Goal: Task Accomplishment & Management: Use online tool/utility

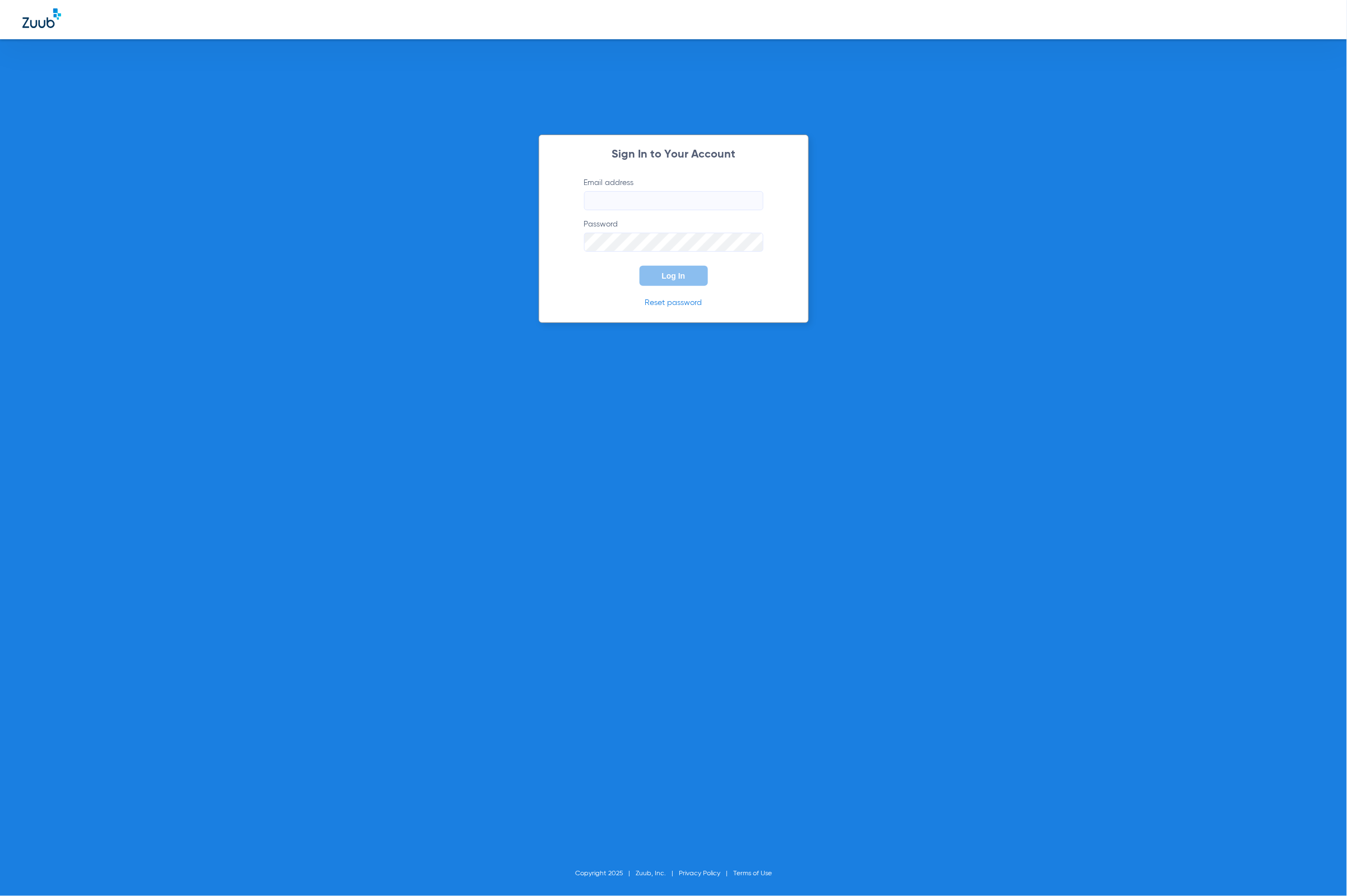
type input "[PERSON_NAME][EMAIL_ADDRESS][DOMAIN_NAME]"
click at [687, 283] on button "Log In" at bounding box center [674, 276] width 69 height 20
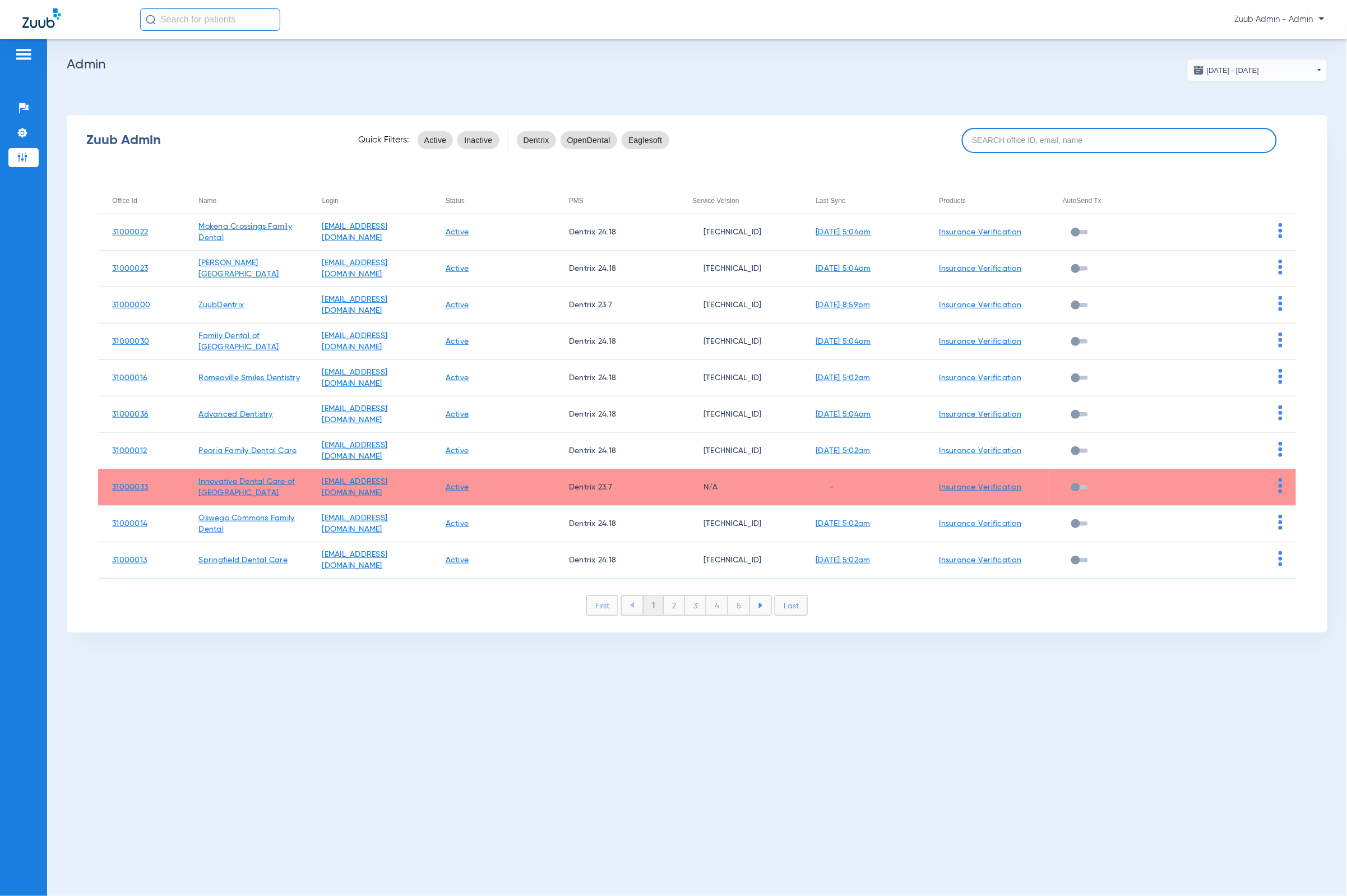
click at [1105, 144] on input at bounding box center [1120, 140] width 315 height 26
paste input "31000040"
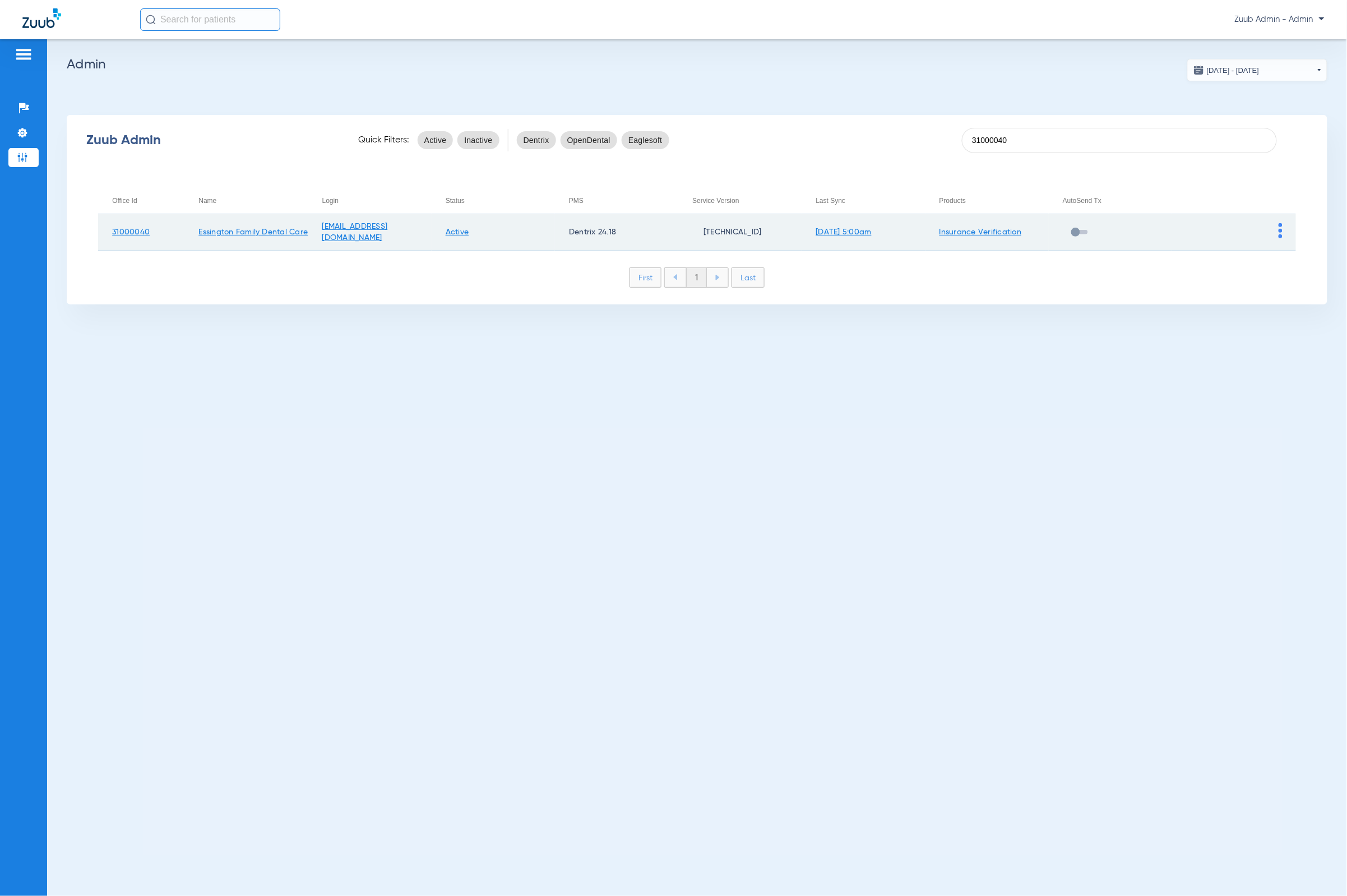
type input "31000040"
click at [1278, 231] on td at bounding box center [1234, 233] width 123 height 36
click at [1282, 232] on img at bounding box center [1281, 231] width 4 height 15
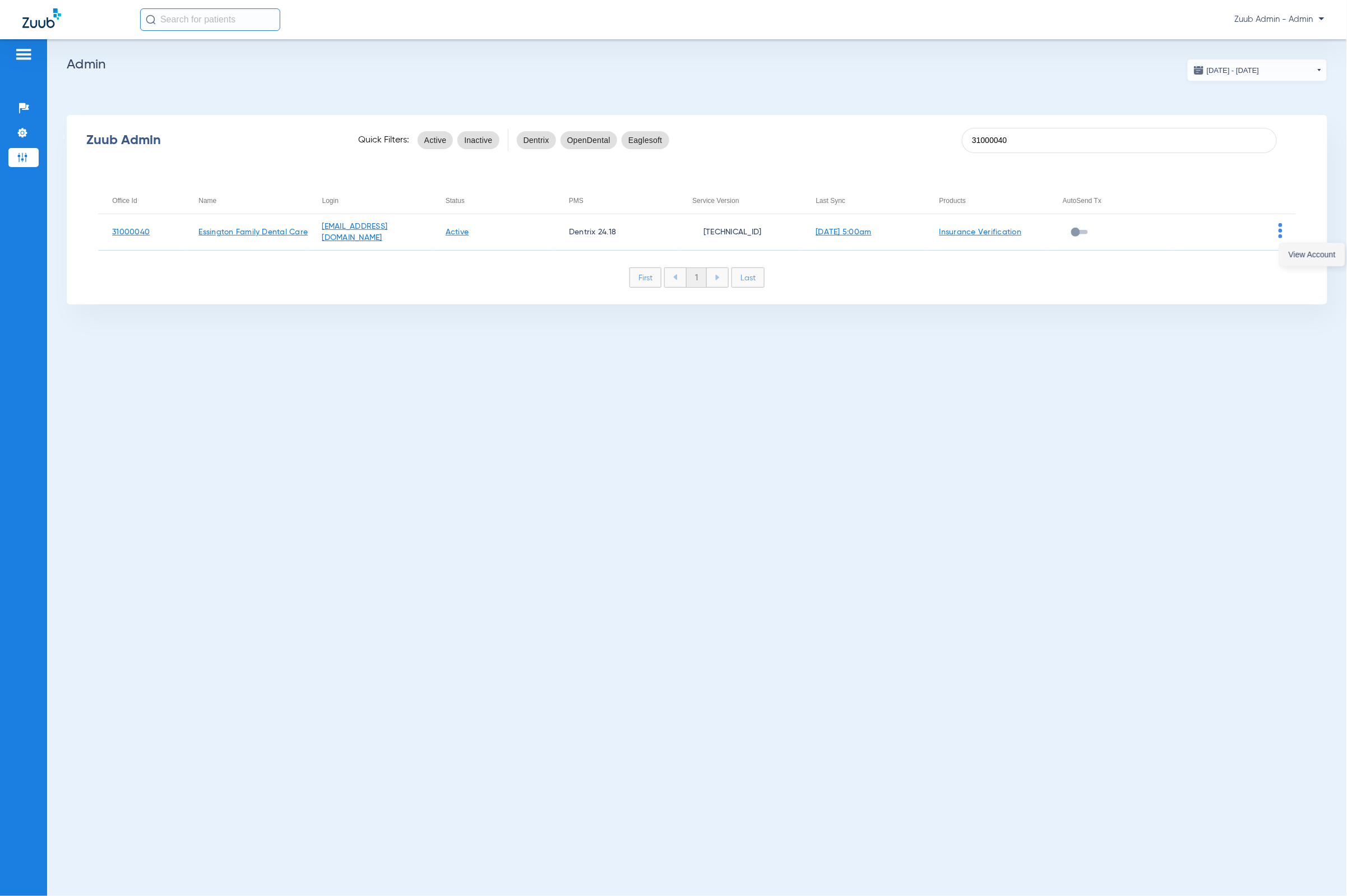
click at [1289, 246] on button "View Account" at bounding box center [1312, 254] width 65 height 23
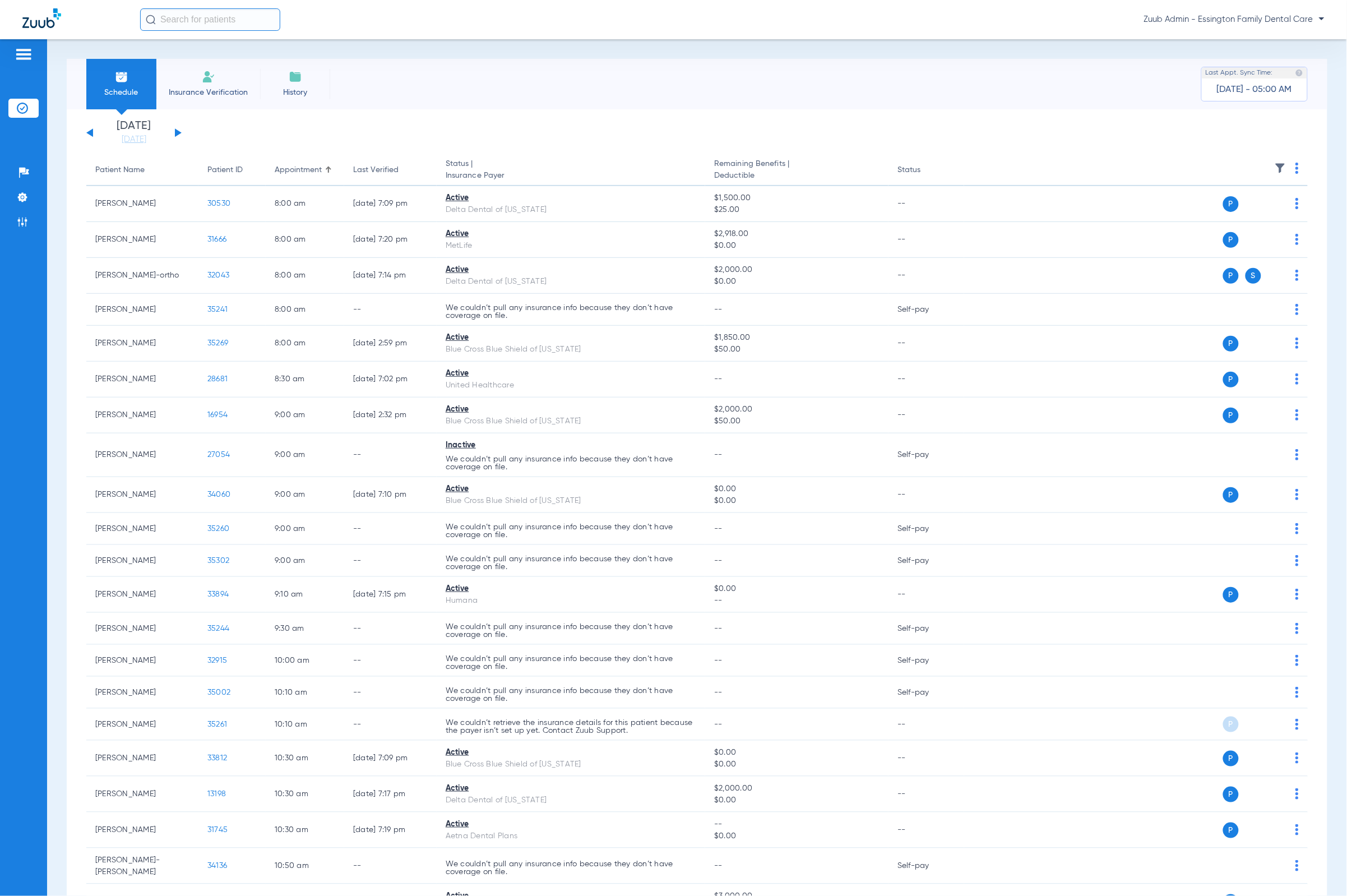
click at [210, 18] on input "text" at bounding box center [210, 20] width 140 height 23
click at [651, 82] on div "Schedule Insurance Verification History Last Appt. Sync Time: [DATE] - 05:00 AM" at bounding box center [697, 84] width 1261 height 50
click at [240, 22] on input "26017" at bounding box center [210, 20] width 140 height 23
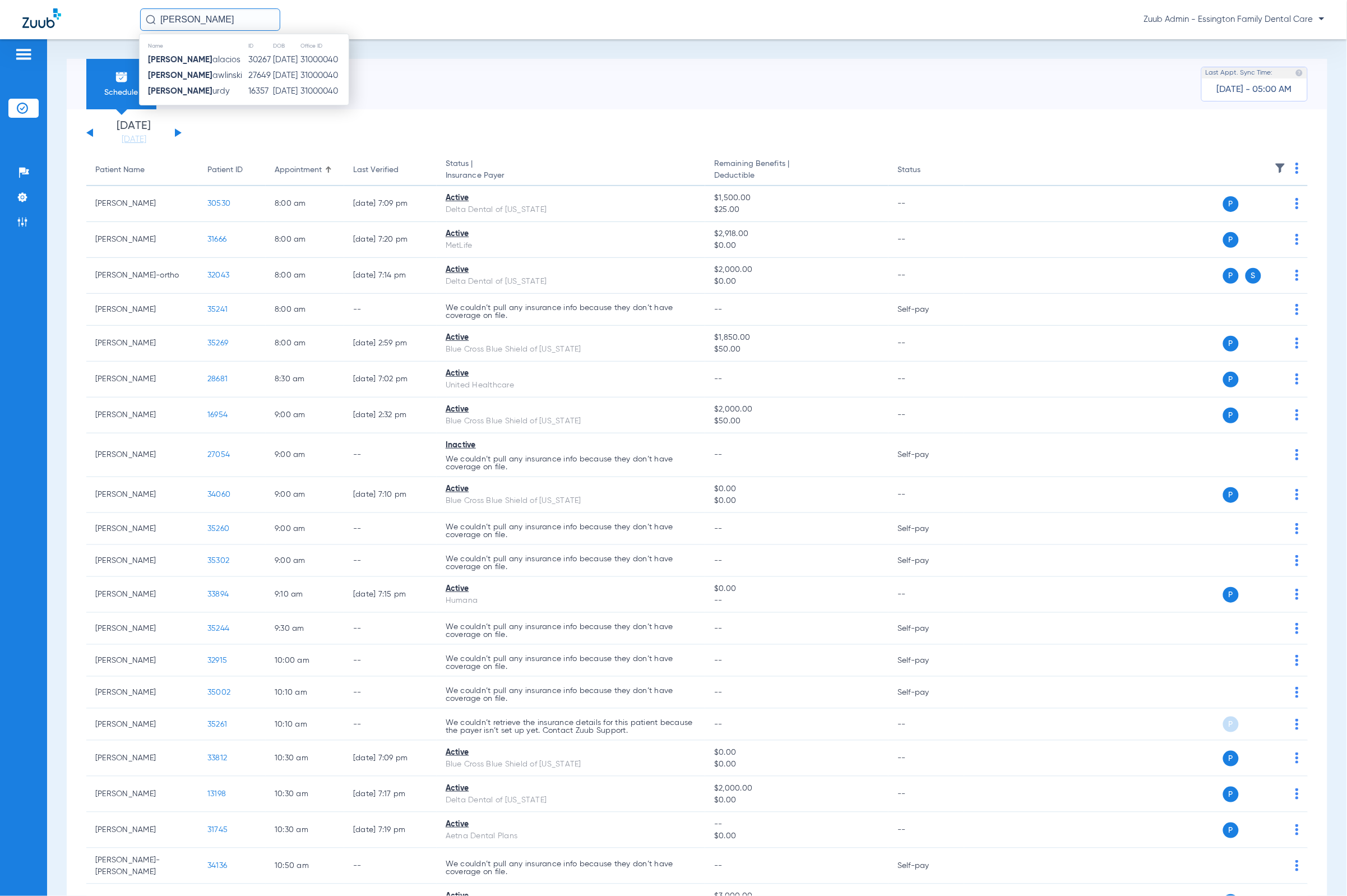
click at [252, 20] on input "[PERSON_NAME]" at bounding box center [210, 20] width 140 height 23
paste input "26253"
type input "26253"
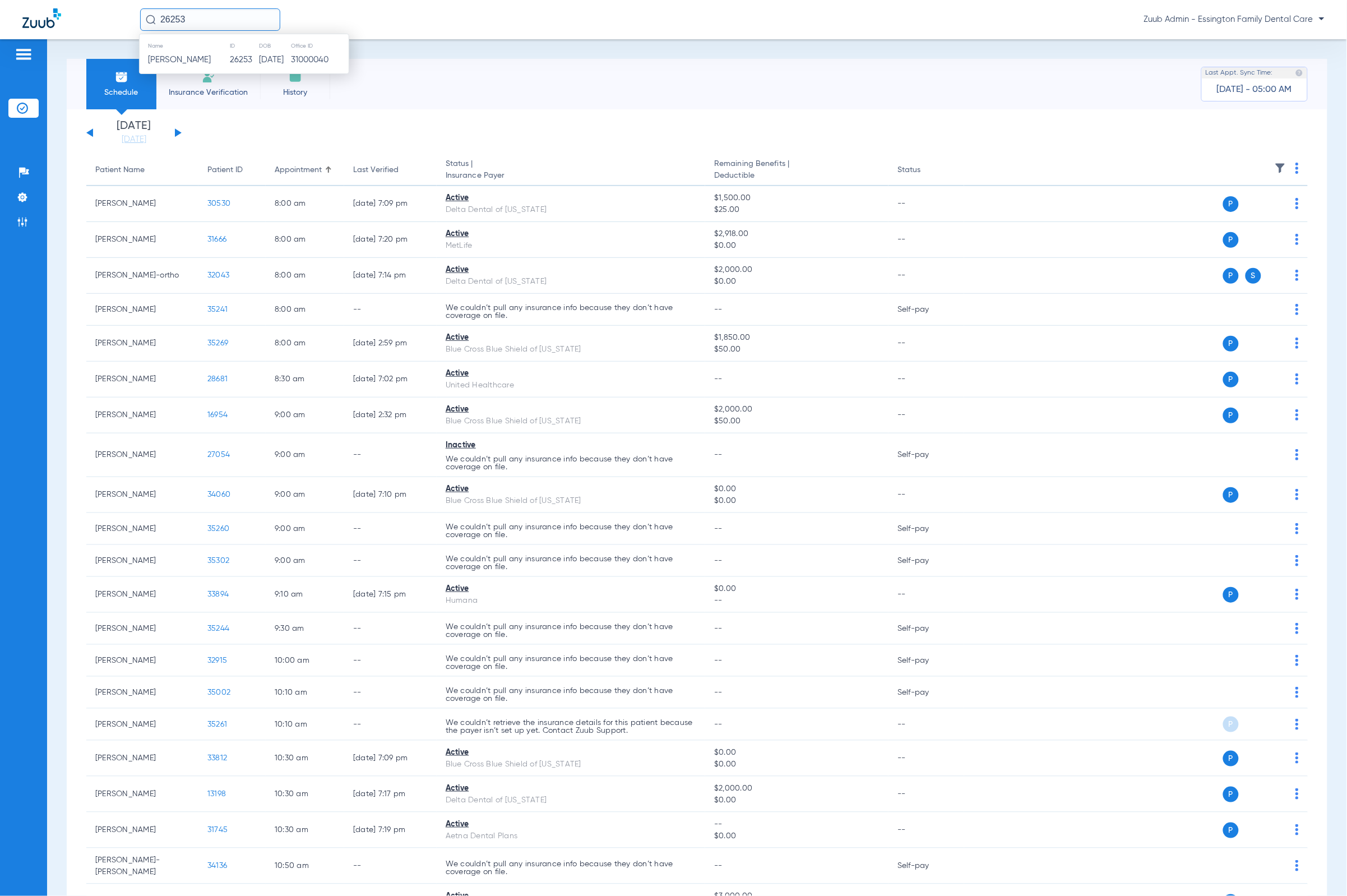
drag, startPoint x: 222, startPoint y: 17, endPoint x: 90, endPoint y: 16, distance: 132.0
click at [90, 16] on div "26253 Name ID DOB Office ID [PERSON_NAME] 26253 [DATE] 31000040 Zuub Admin - Es…" at bounding box center [674, 20] width 1347 height 39
click at [32, 226] on li "Admin" at bounding box center [23, 222] width 30 height 19
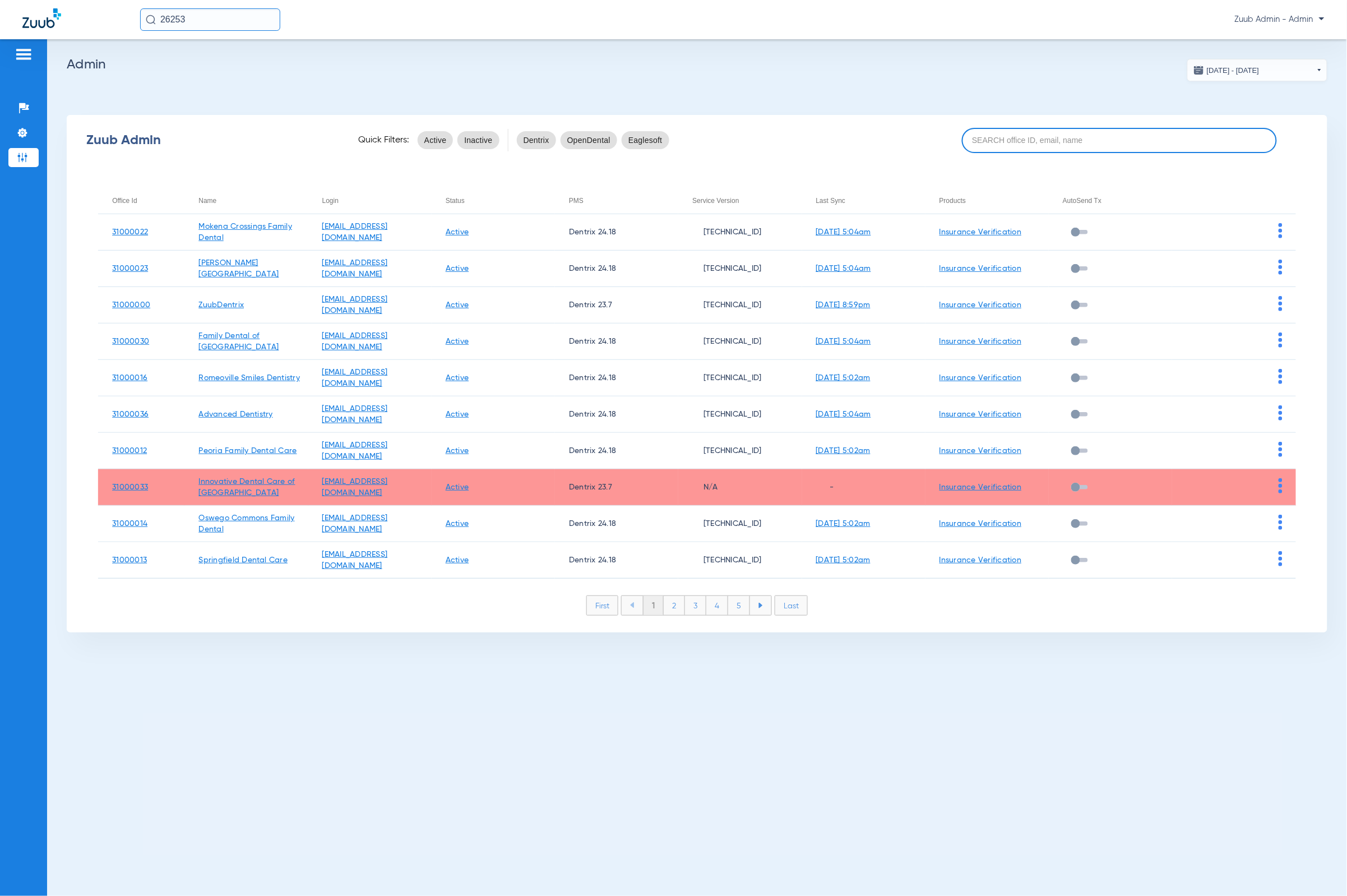
click at [1088, 138] on input at bounding box center [1120, 140] width 315 height 26
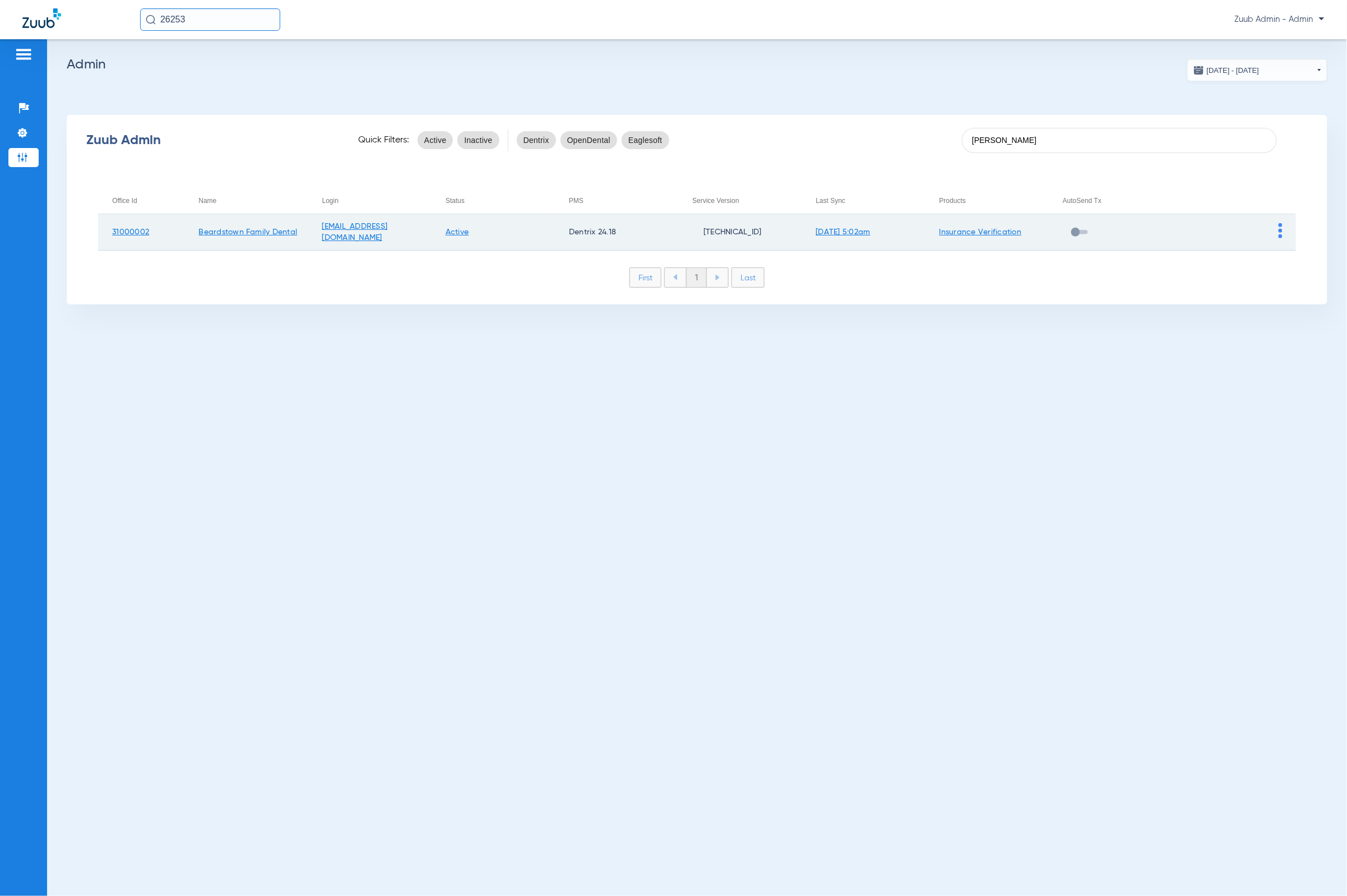
type input "[PERSON_NAME]"
click at [1282, 228] on img at bounding box center [1281, 231] width 4 height 15
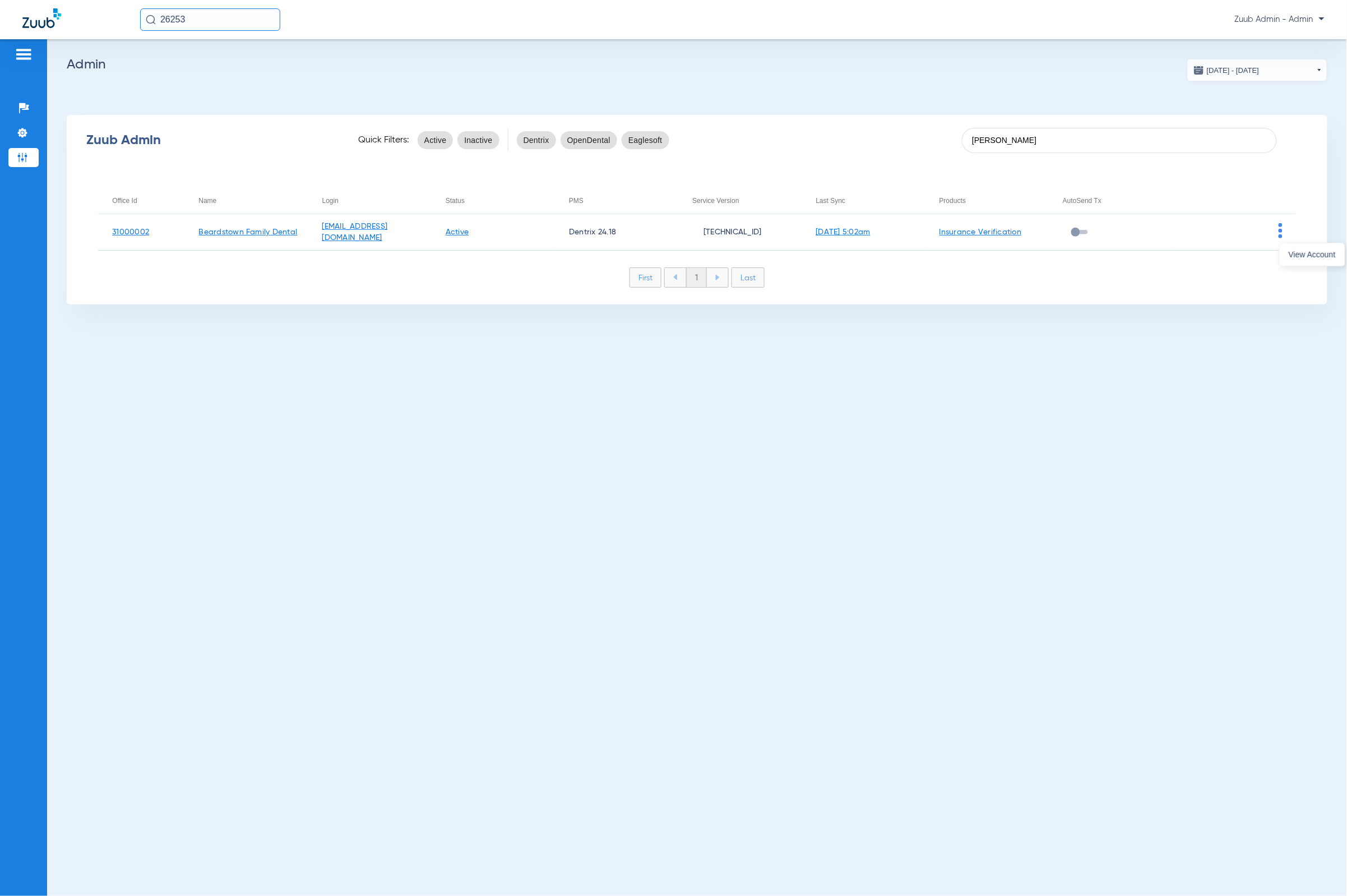
click at [1282, 240] on div "View Account" at bounding box center [1312, 253] width 66 height 26
click at [1292, 243] on div "View Account" at bounding box center [1312, 255] width 66 height 23
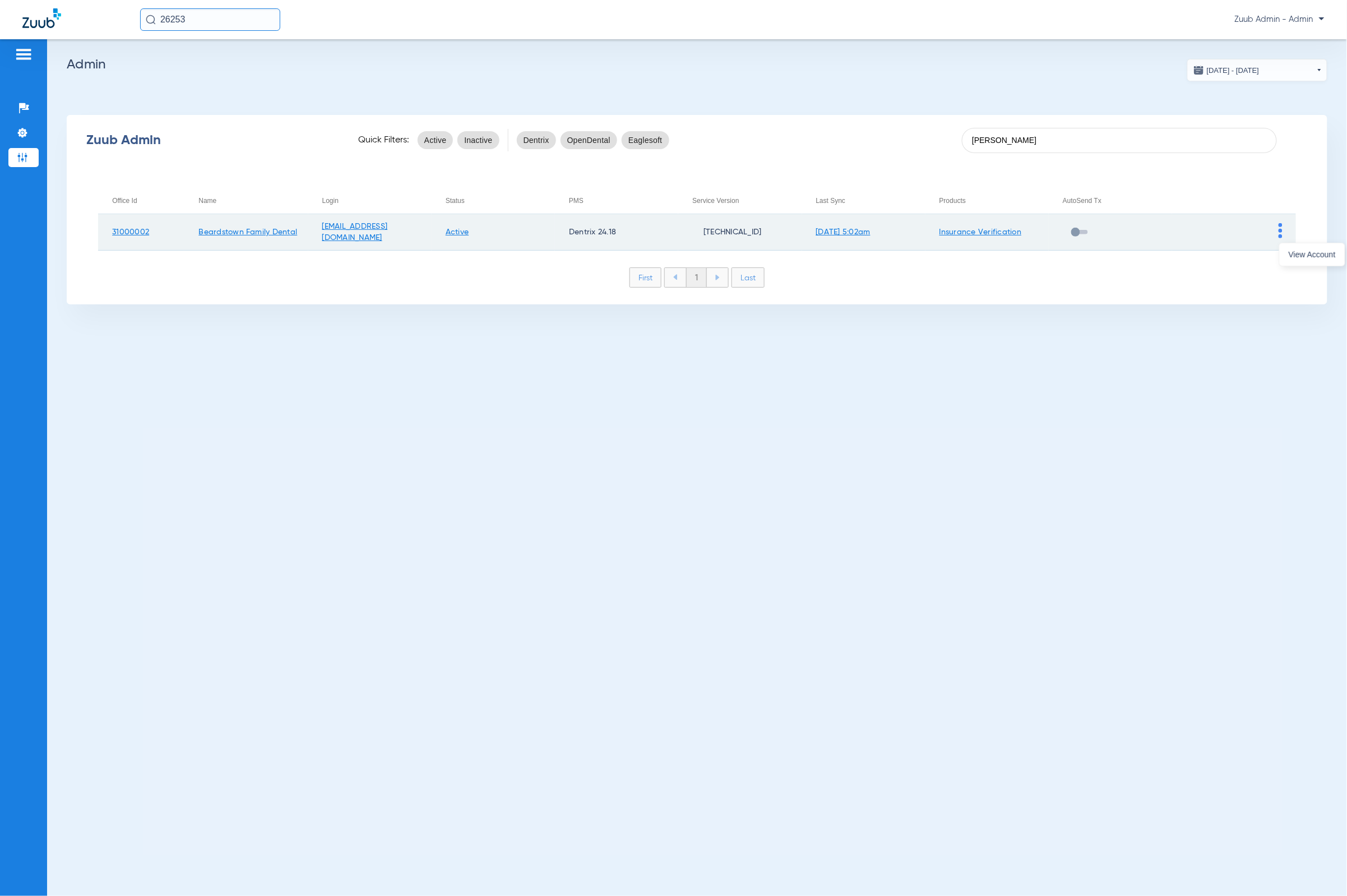
click at [1294, 246] on td at bounding box center [1234, 233] width 123 height 36
click at [1278, 226] on td at bounding box center [1234, 233] width 123 height 36
click at [1283, 228] on td at bounding box center [1234, 233] width 123 height 36
click at [1281, 228] on img at bounding box center [1281, 231] width 4 height 15
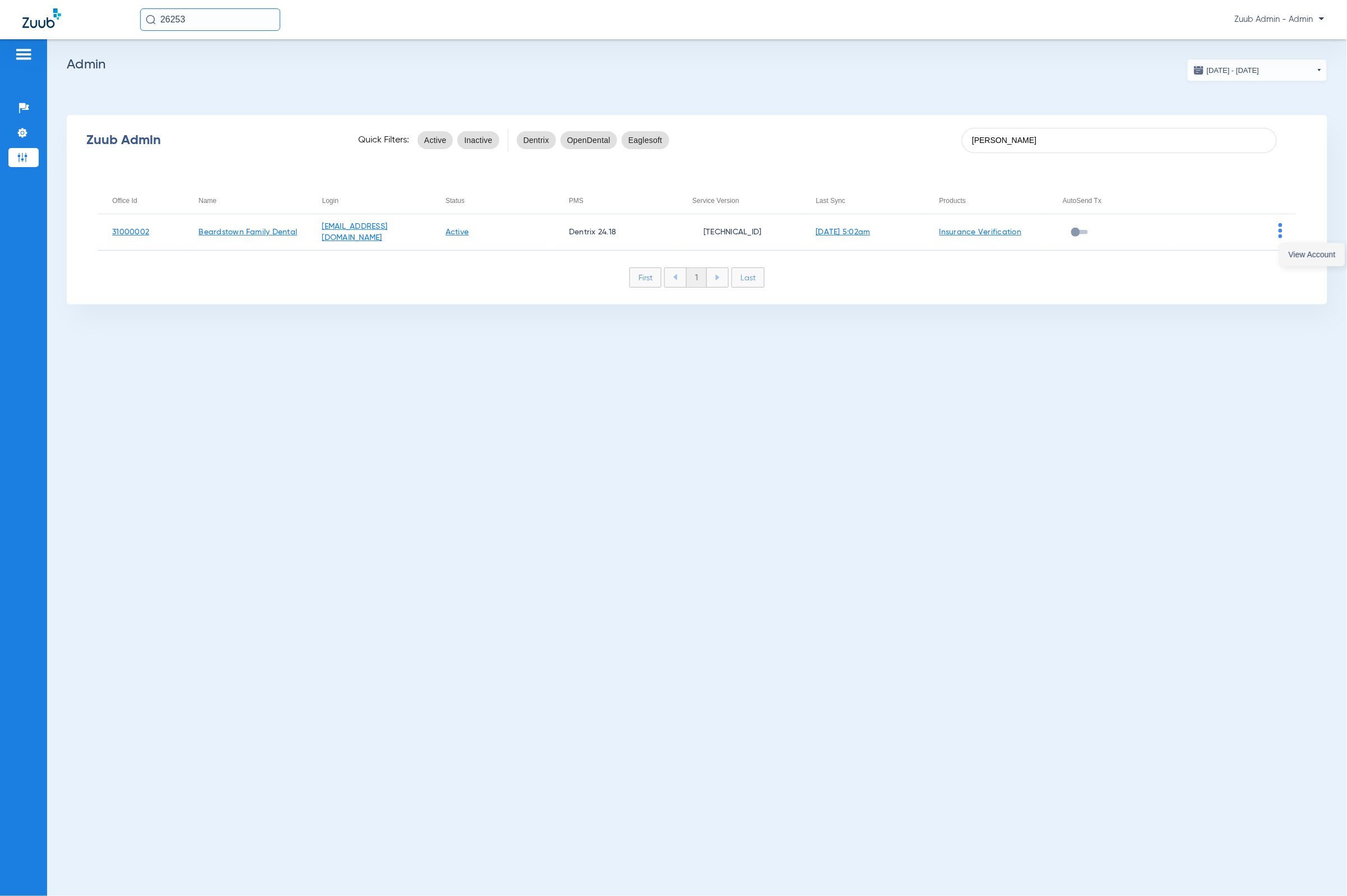
click at [1311, 259] on button "View Account" at bounding box center [1312, 254] width 65 height 23
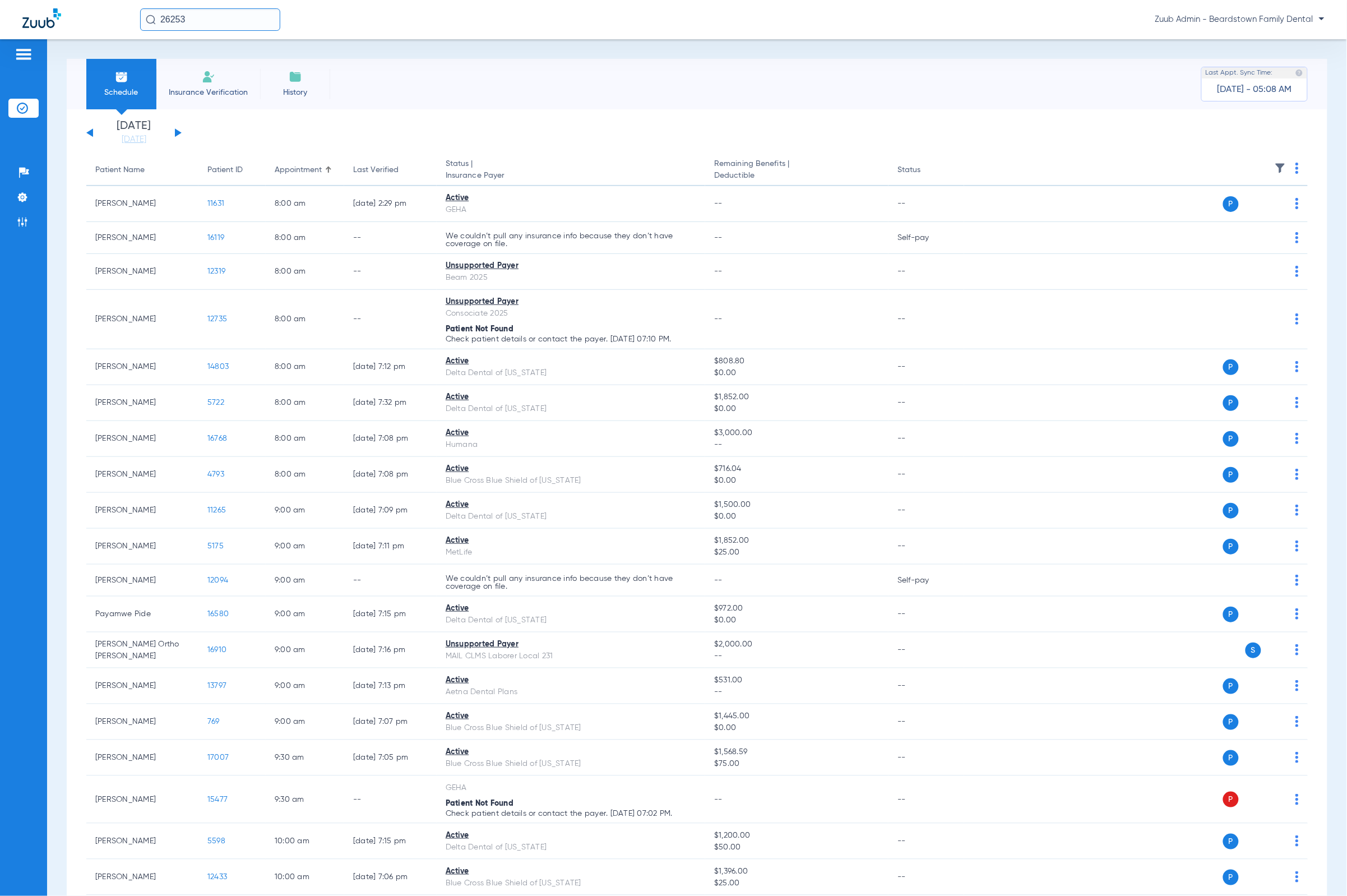
click at [198, 10] on input "26253" at bounding box center [210, 20] width 140 height 23
click at [204, 26] on input "26253" at bounding box center [210, 20] width 140 height 23
type input "[PERSON_NAME]"
click at [209, 55] on span "[PERSON_NAME]" at bounding box center [180, 60] width 63 height 9
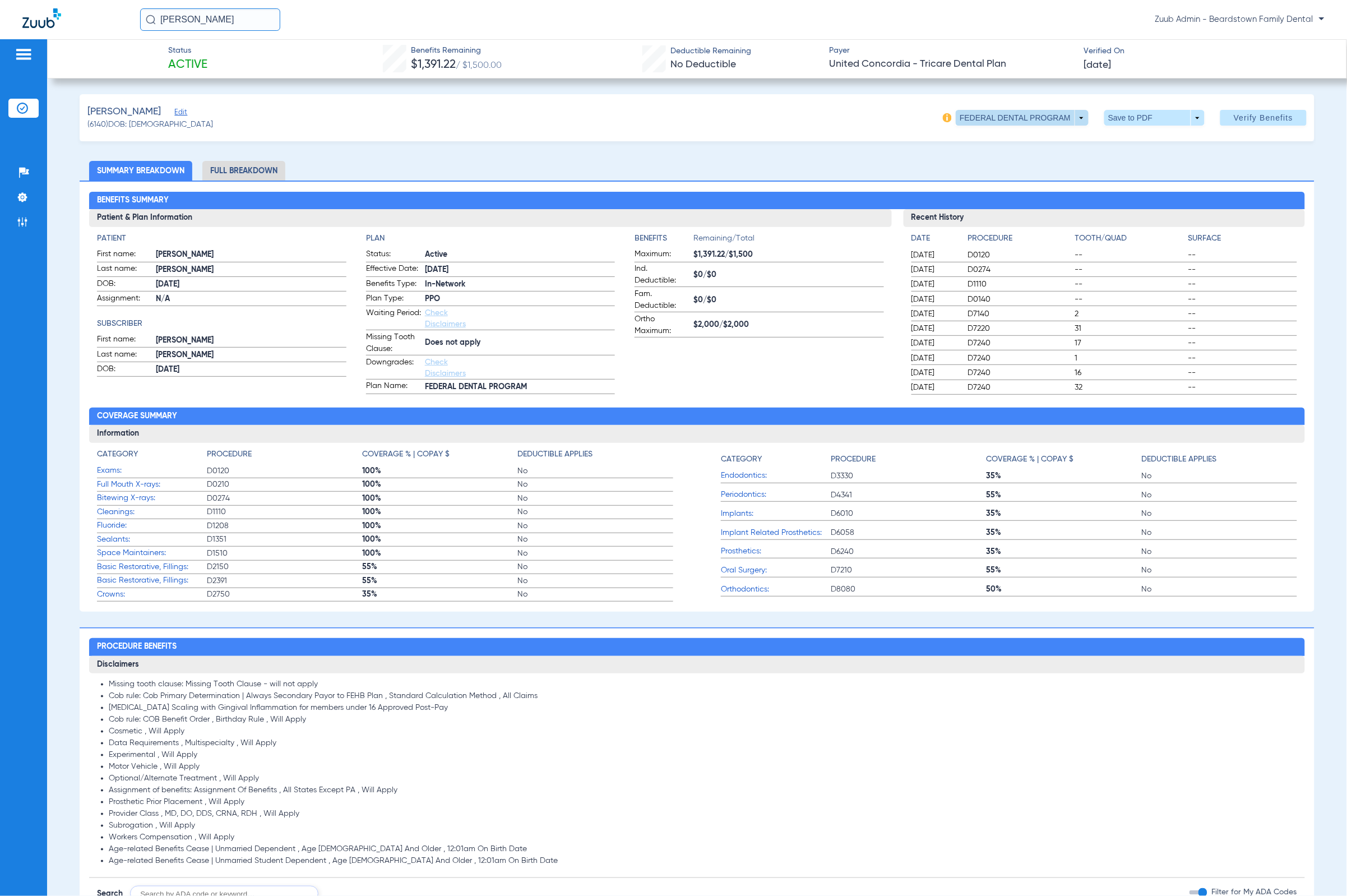
click at [990, 124] on span at bounding box center [1022, 118] width 133 height 16
drag, startPoint x: 684, startPoint y: 123, endPoint x: 611, endPoint y: 102, distance: 76.0
click at [681, 120] on div at bounding box center [674, 448] width 1347 height 896
click at [185, 115] on span "Edit" at bounding box center [180, 113] width 10 height 11
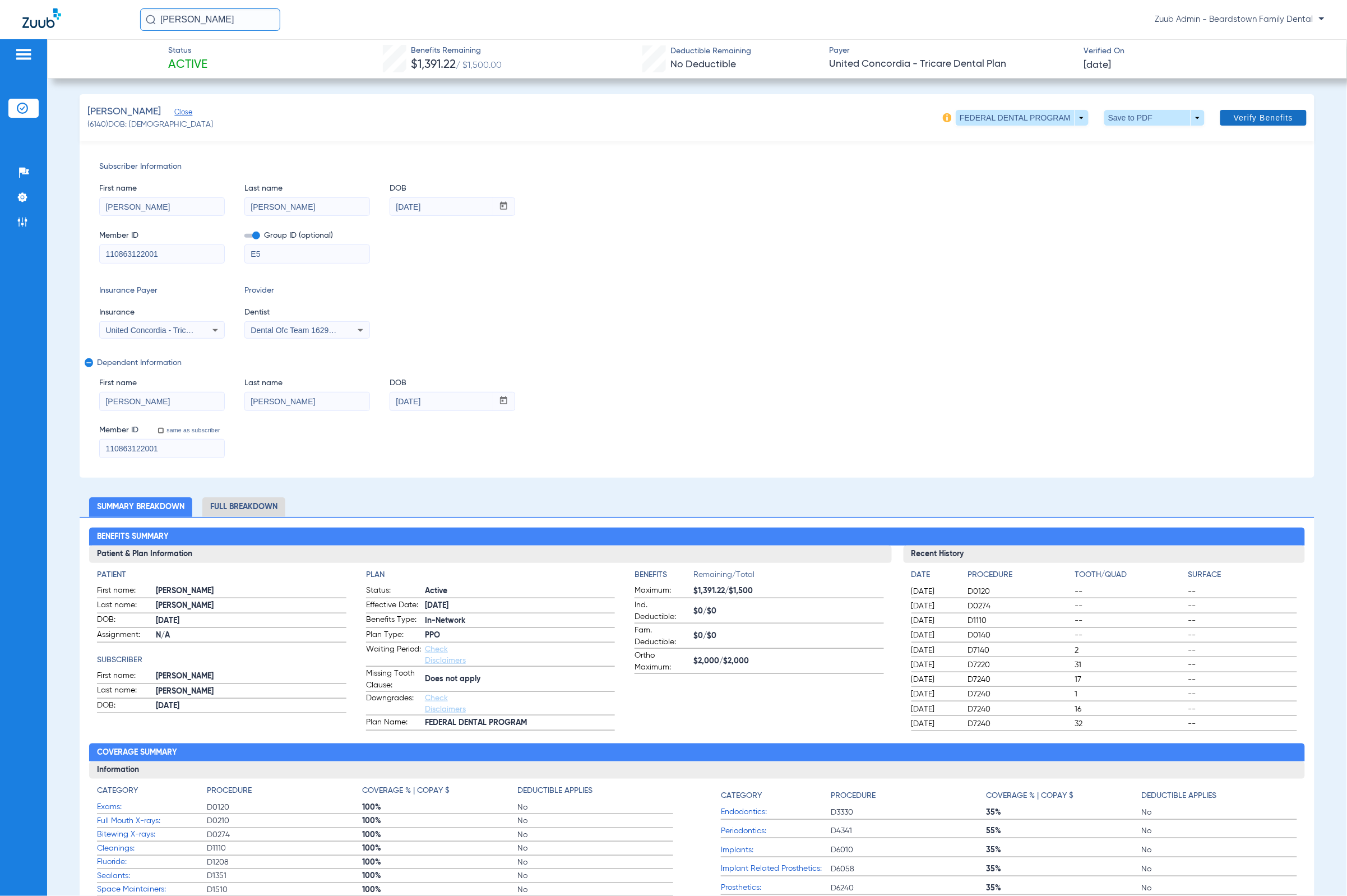
click at [1221, 123] on span at bounding box center [1264, 117] width 86 height 27
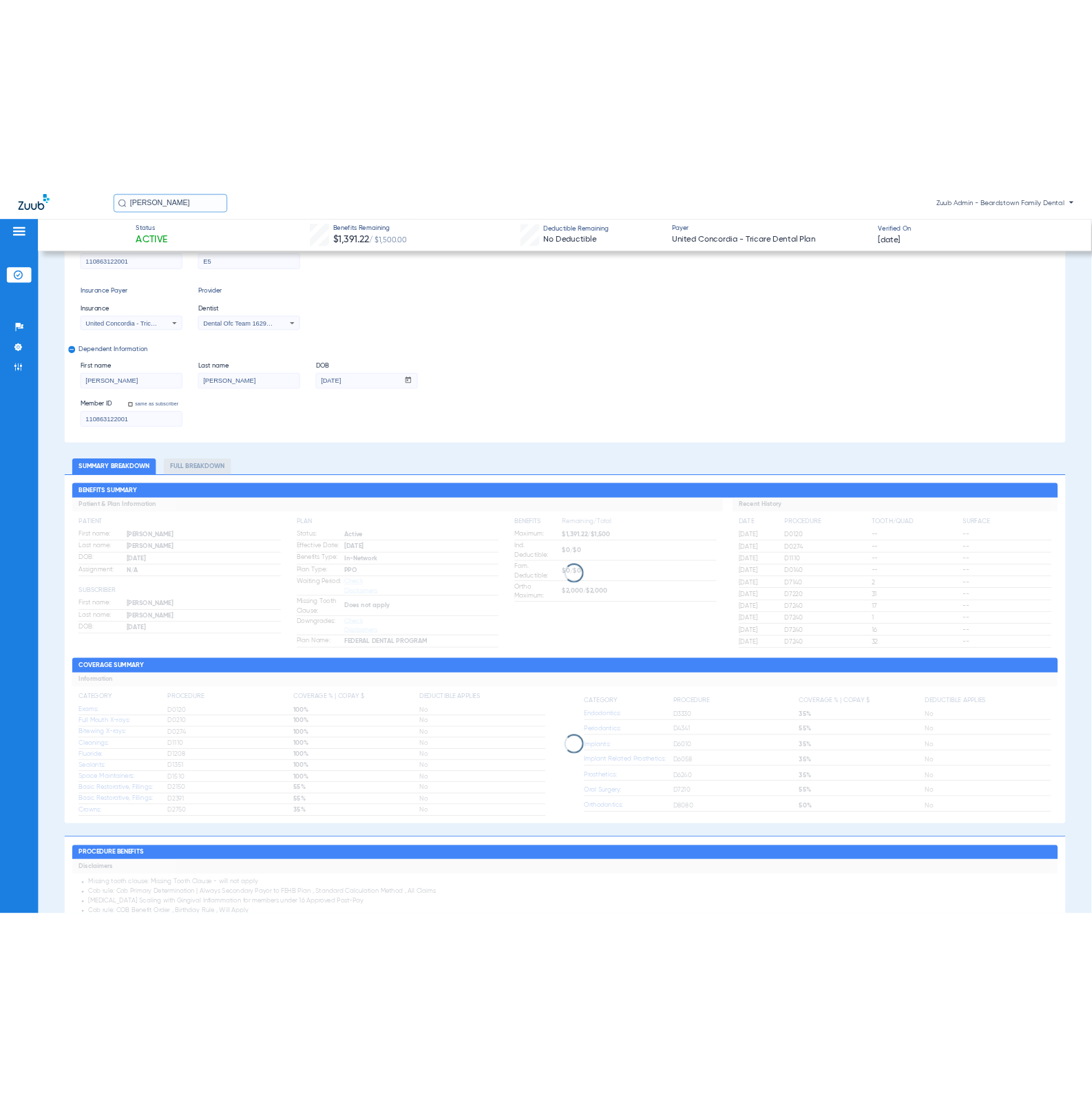
scroll to position [237, 0]
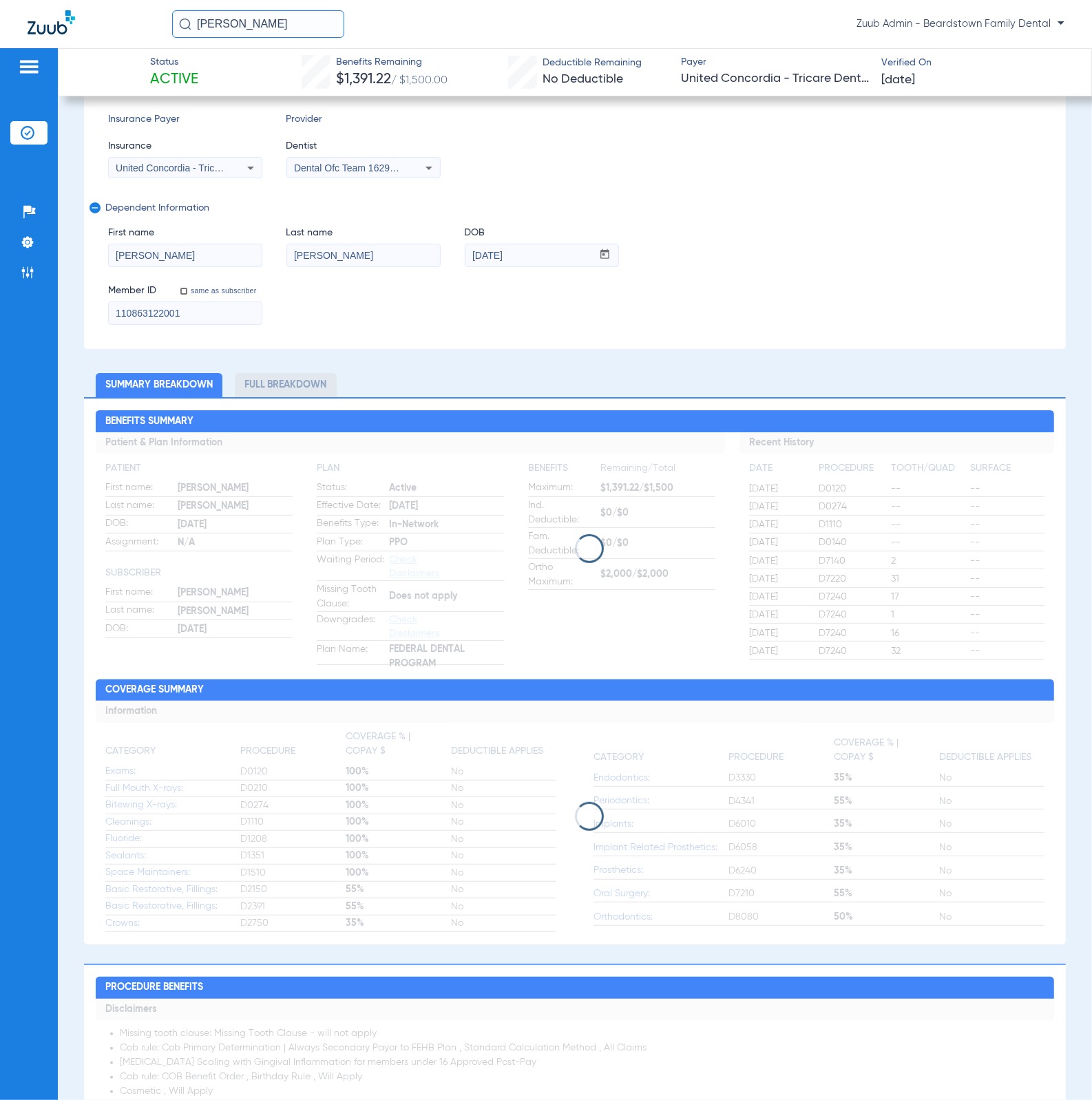
click at [221, 305] on input "110863122001" at bounding box center [185, 313] width 153 height 22
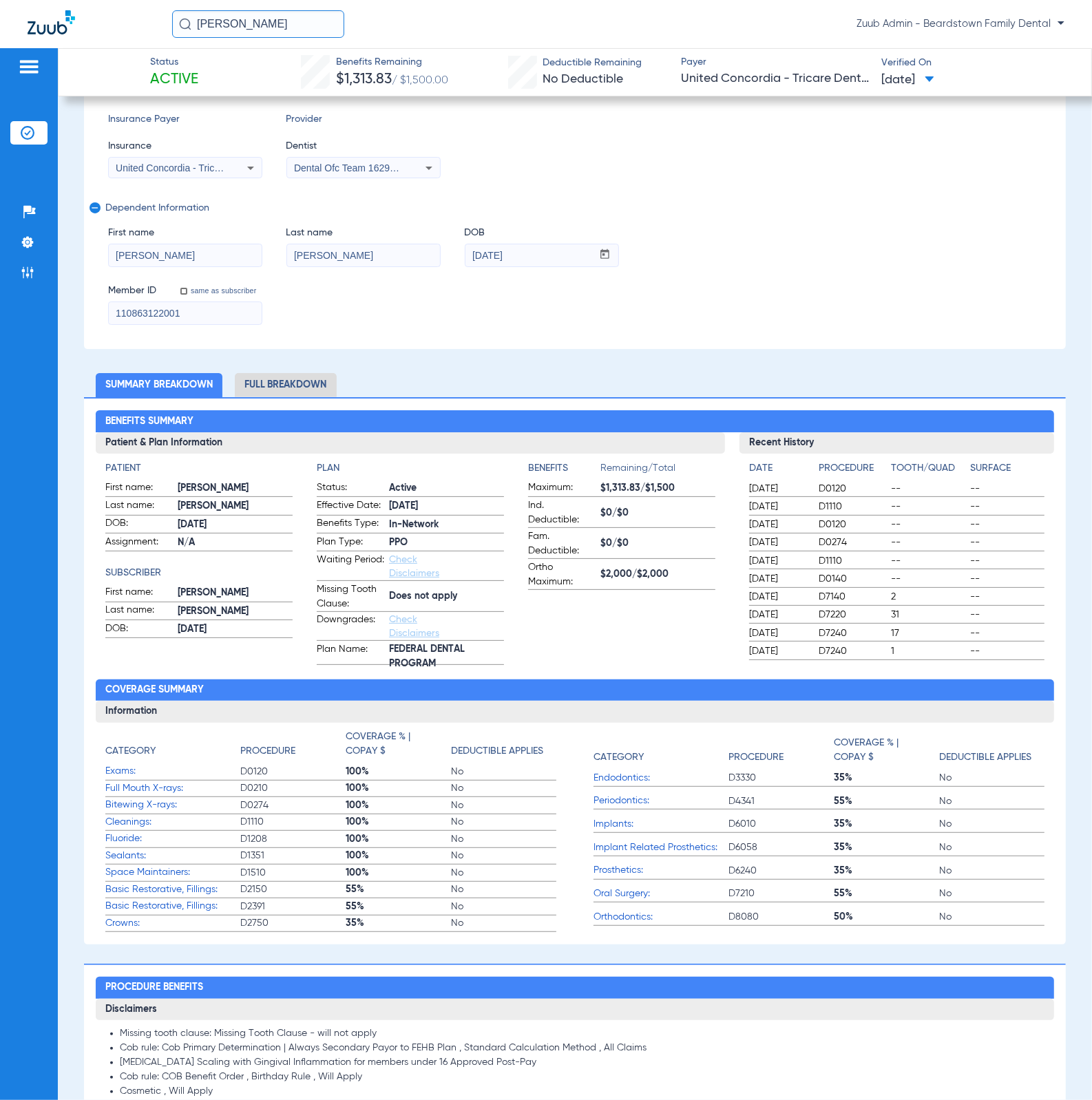
scroll to position [241, 0]
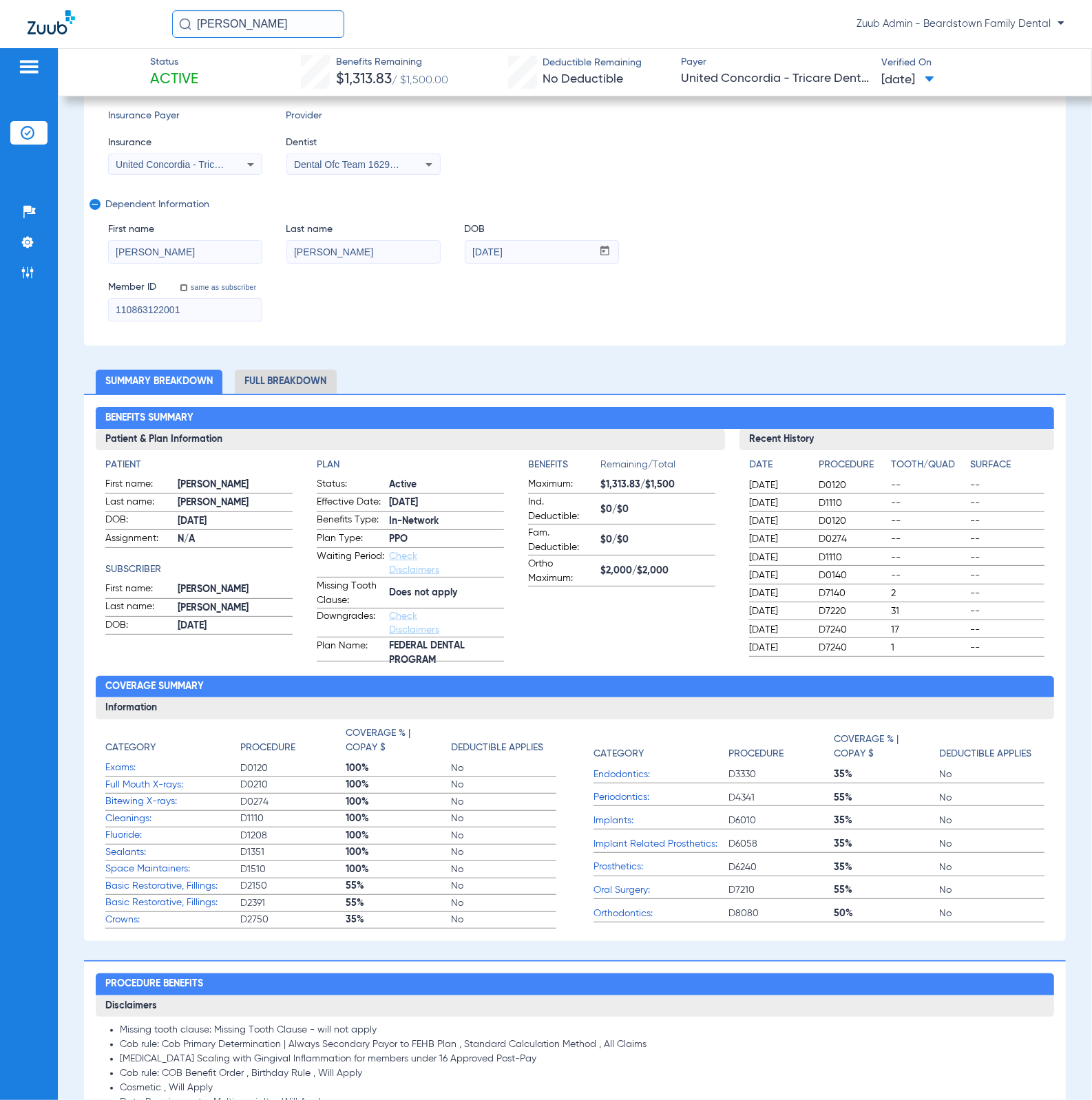
click at [247, 391] on li "Full Breakdown" at bounding box center [286, 382] width 102 height 24
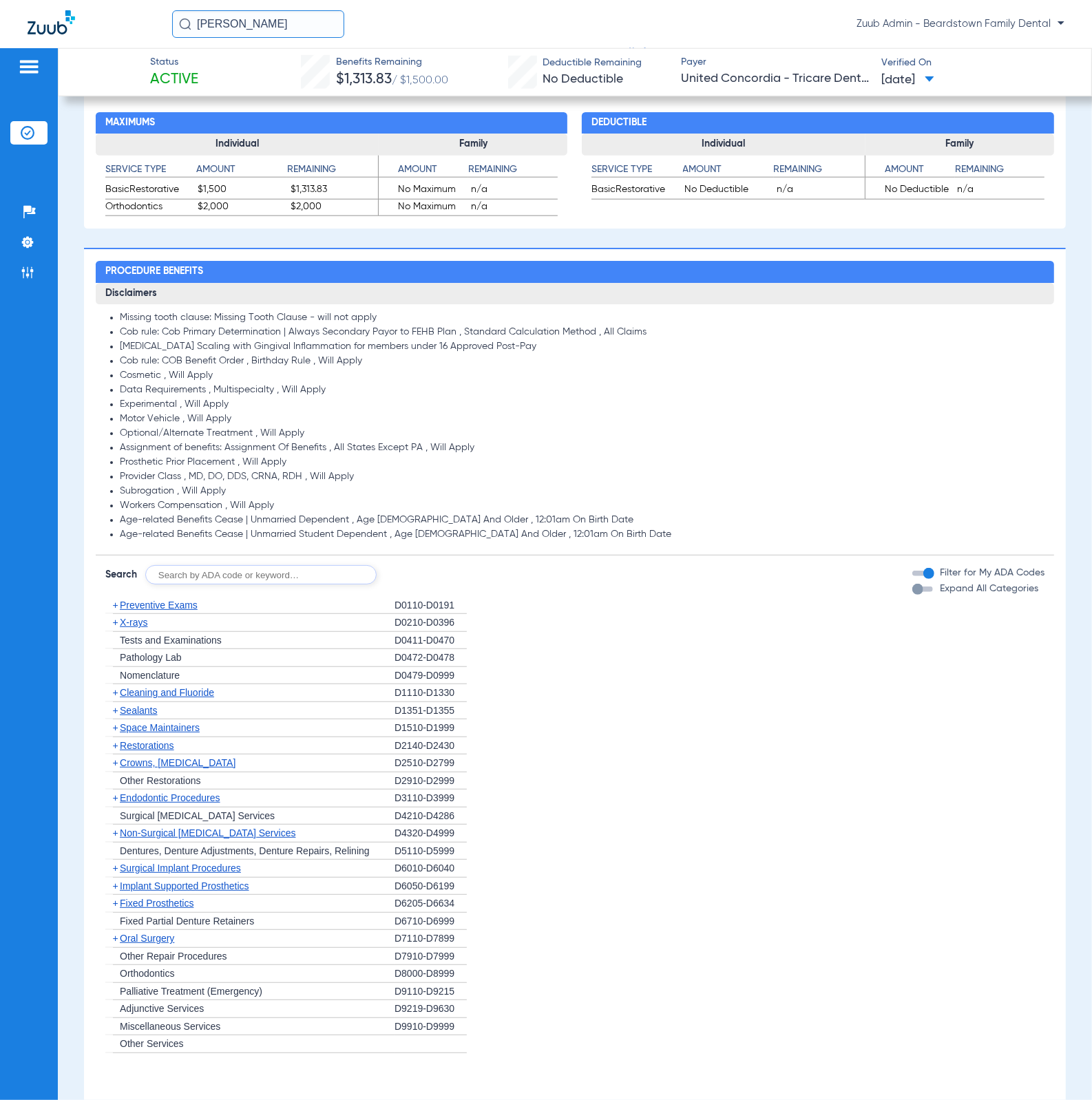
scroll to position [1218, 0]
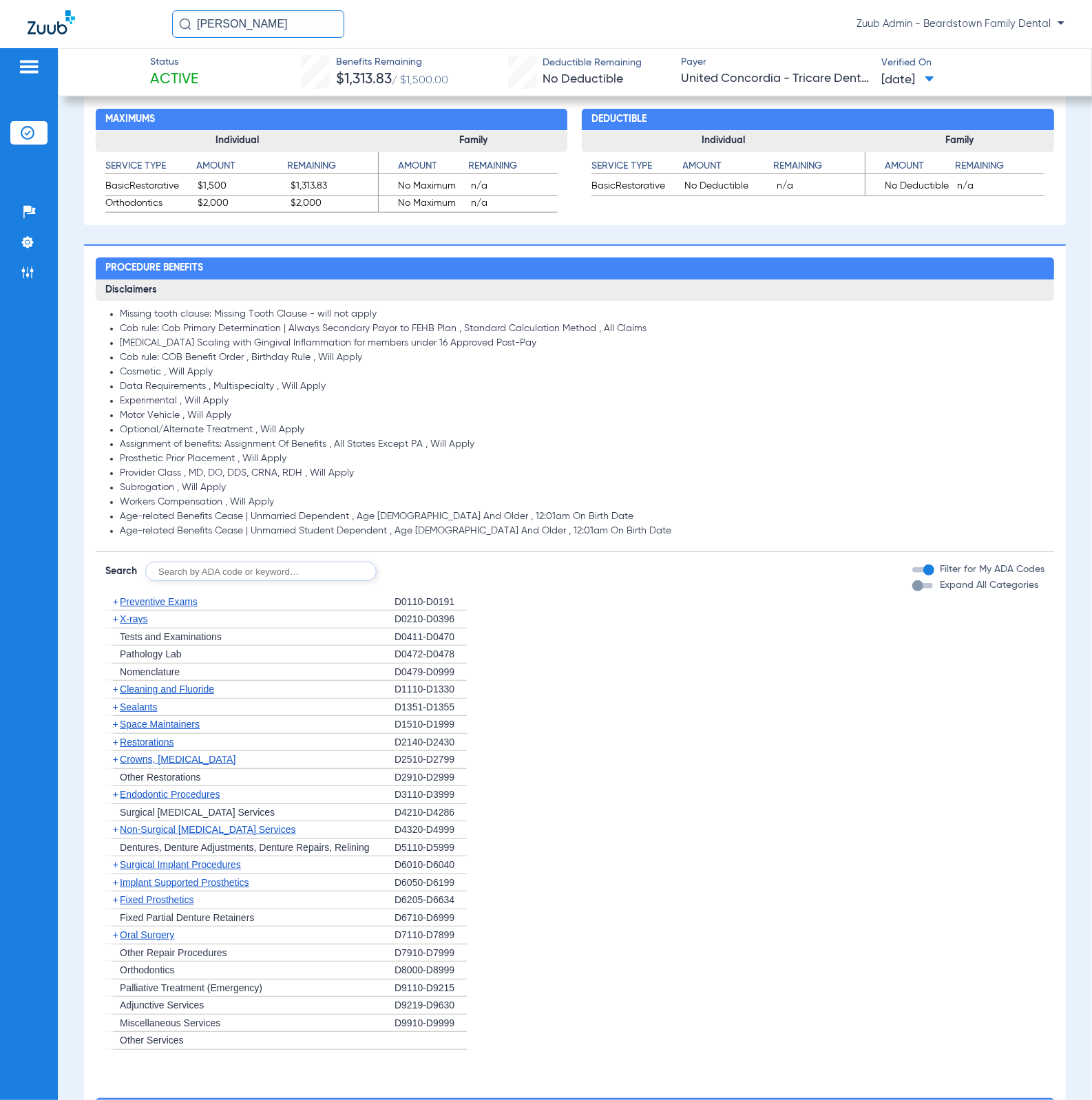
click at [106, 623] on span "+" at bounding box center [113, 619] width 14 height 17
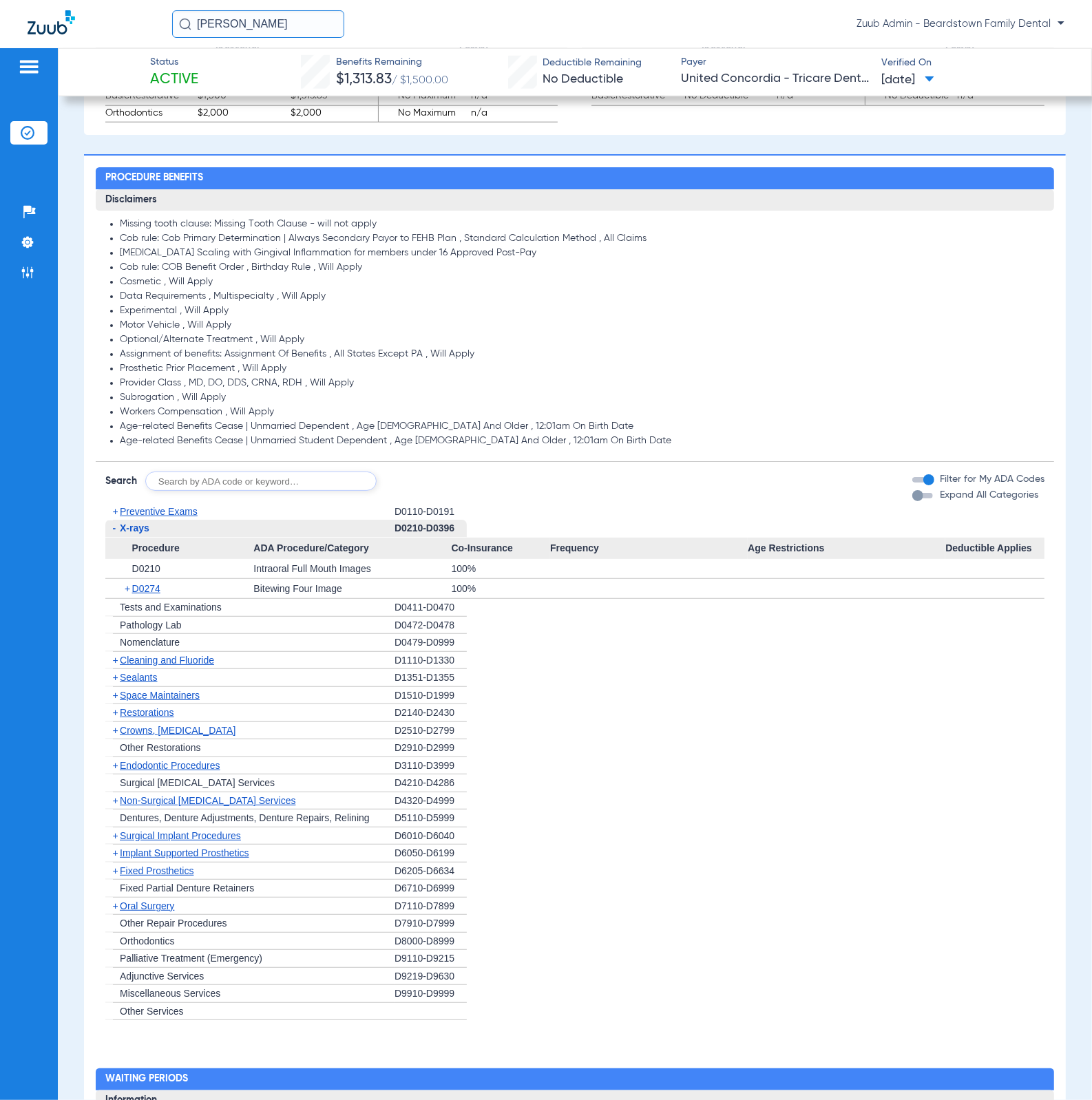
scroll to position [1312, 0]
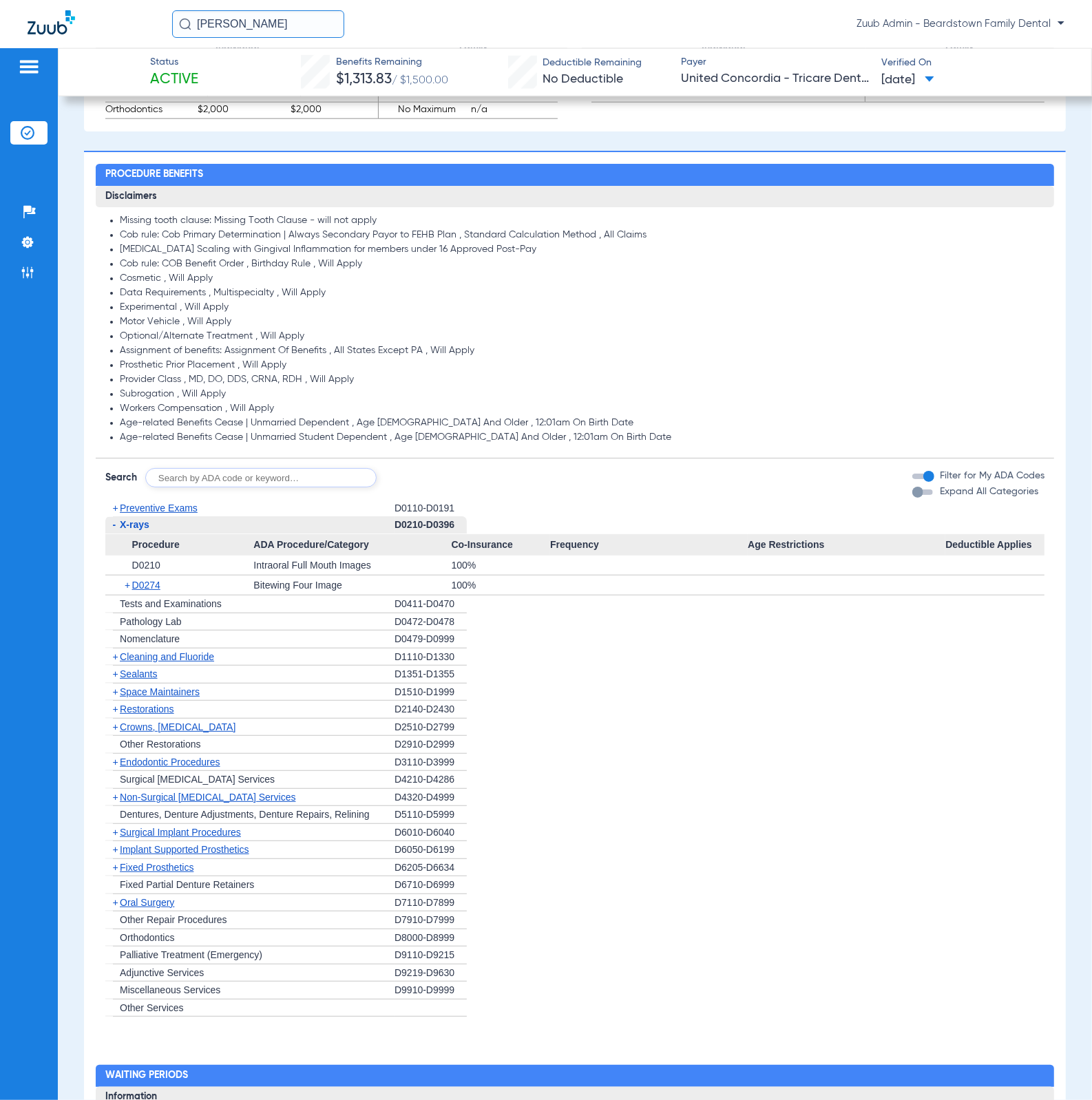
click at [125, 586] on span "+" at bounding box center [128, 585] width 7 height 20
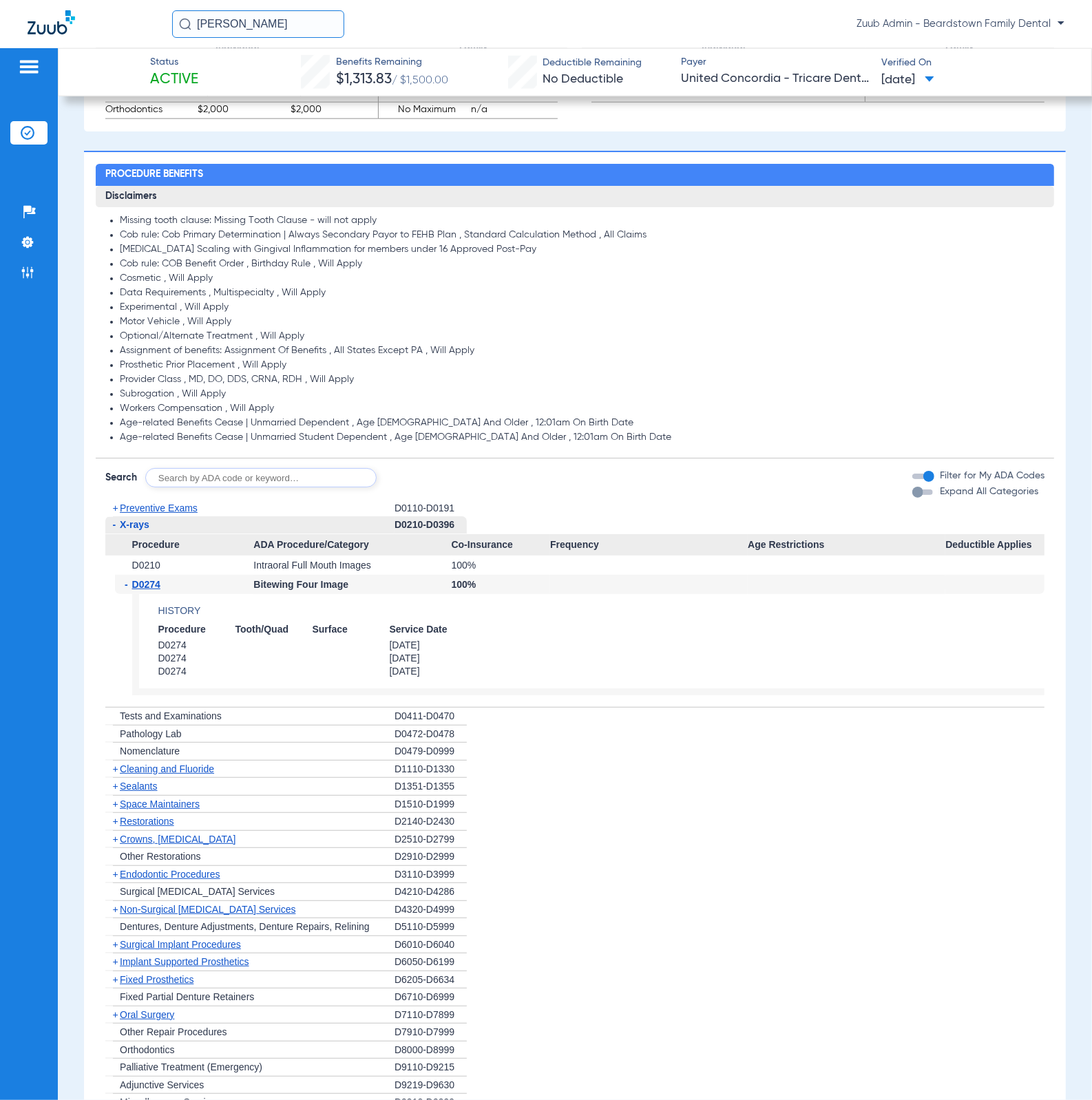
click at [115, 772] on span "+" at bounding box center [116, 769] width 5 height 11
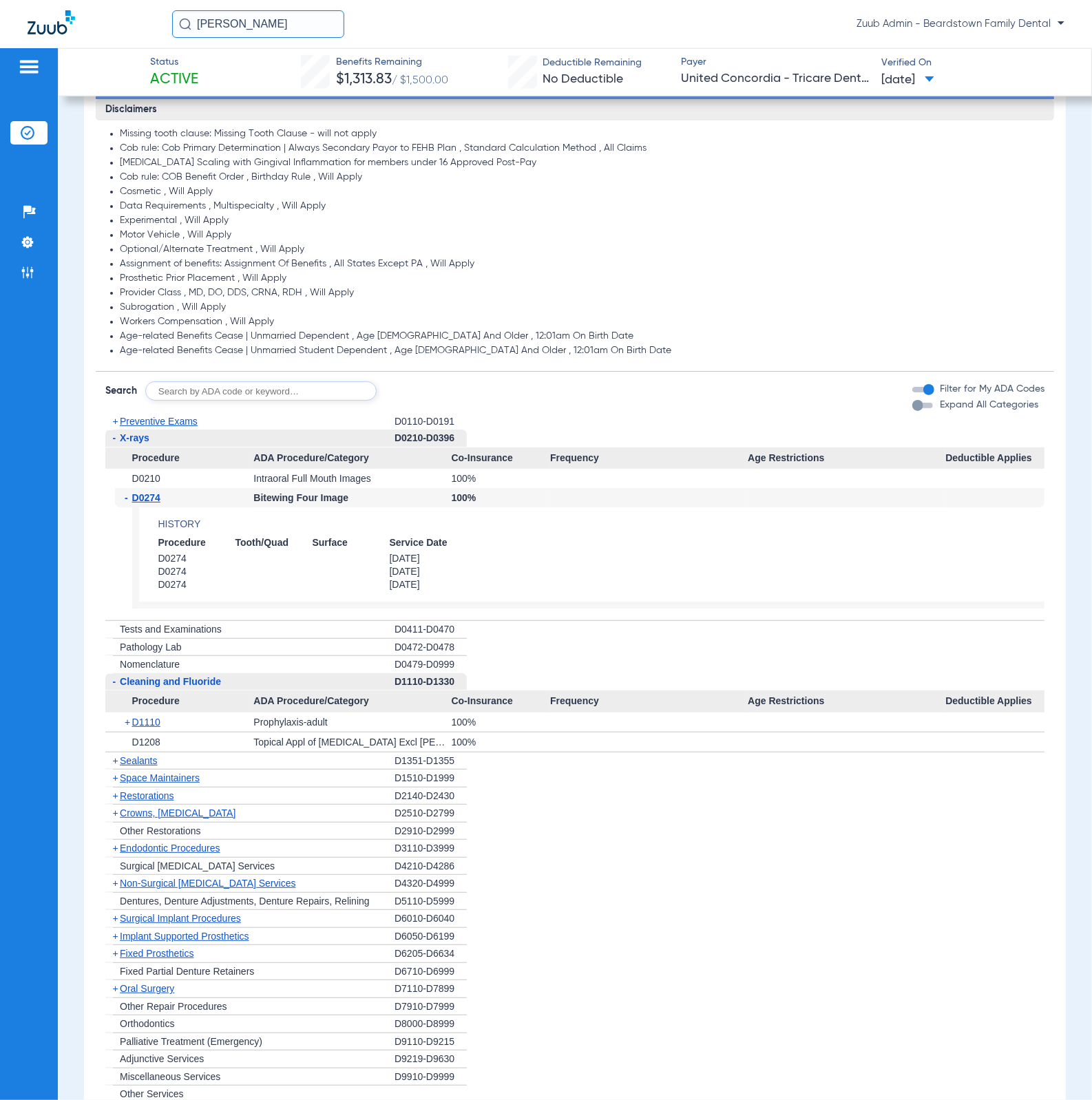
scroll to position [1399, 0]
drag, startPoint x: 930, startPoint y: 455, endPoint x: 1033, endPoint y: 461, distance: 103.2
click at [1033, 461] on app-category-list "+ Preventive Exams D0110-D0191 - X-rays D0210-D0396 Procedure ADA Procedure/Cat…" at bounding box center [575, 757] width 959 height 691
copy app-category-list-item "Deductible Applies"
click at [914, 406] on div "button" at bounding box center [922, 405] width 21 height 5
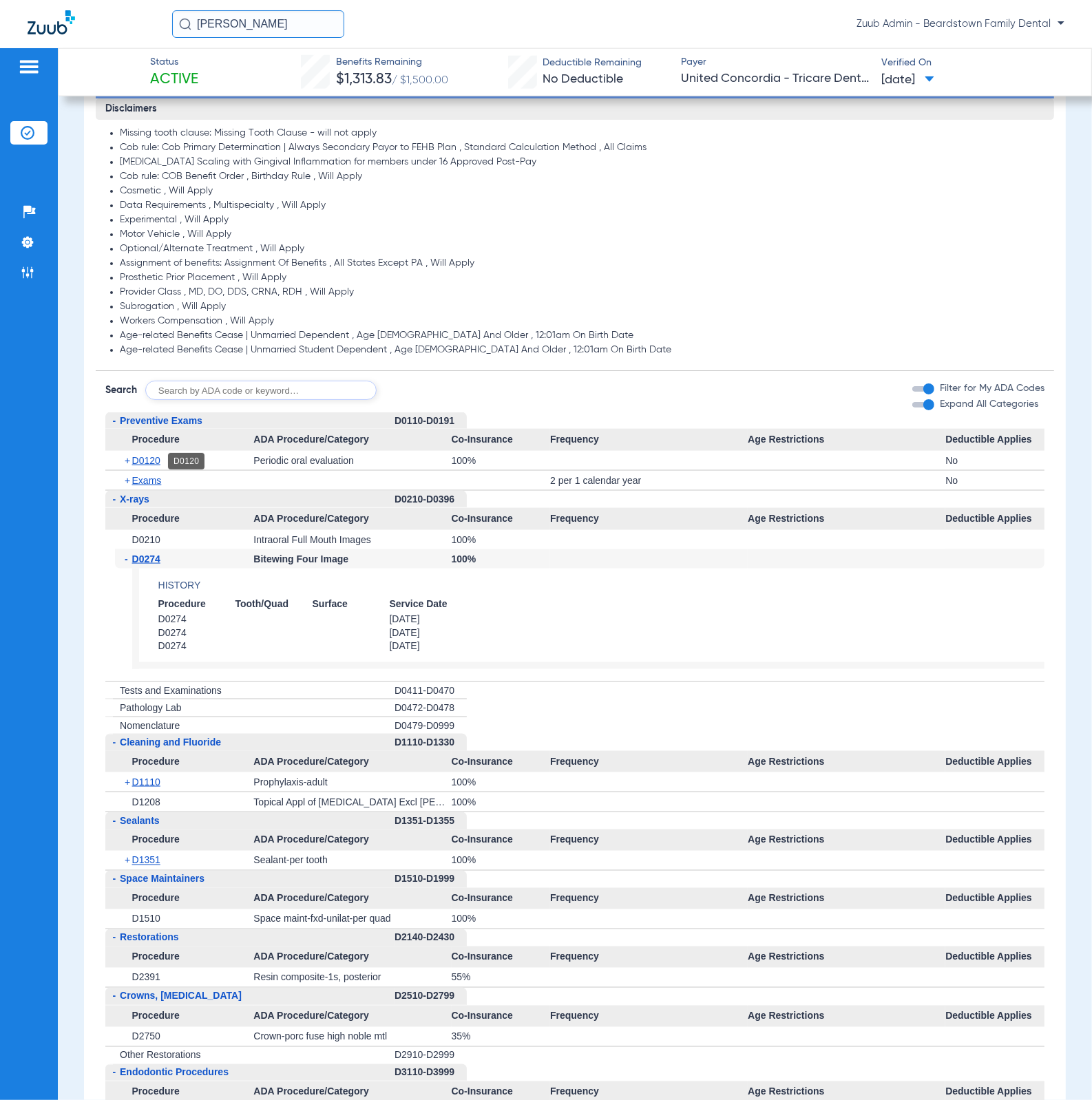
click at [159, 460] on span "D0120" at bounding box center [147, 460] width 29 height 11
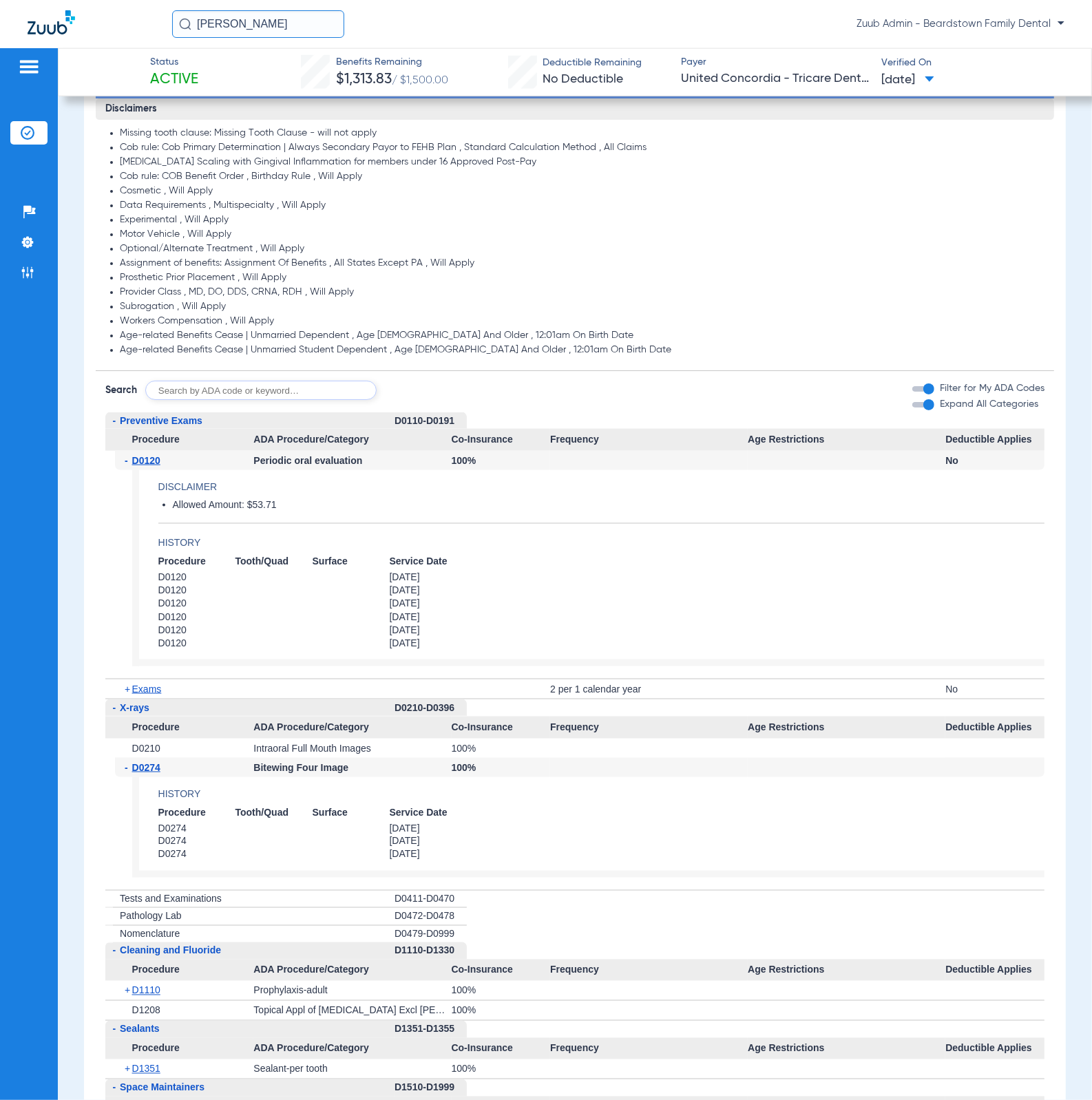
click at [159, 460] on span "D0120" at bounding box center [147, 460] width 29 height 11
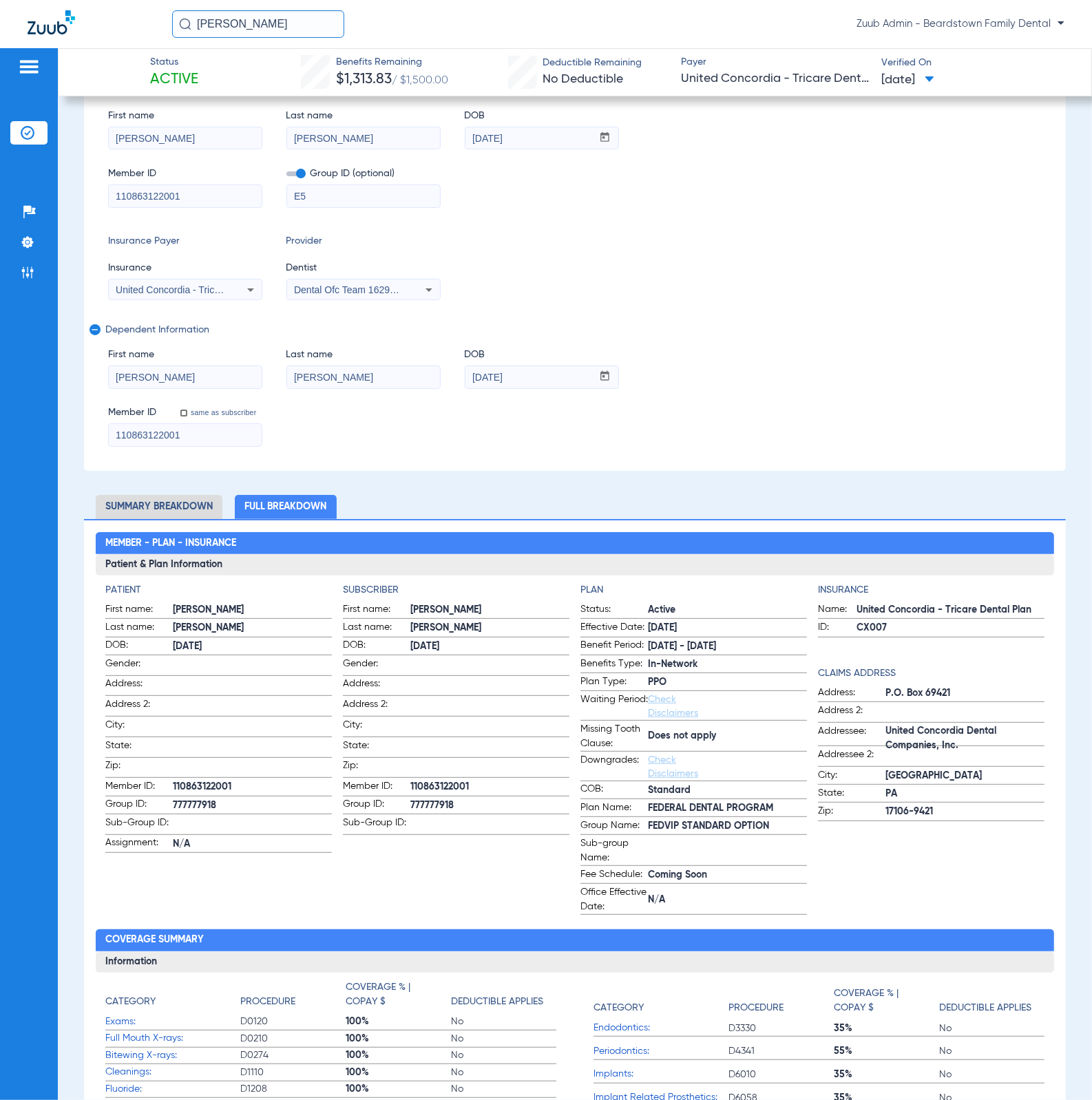
scroll to position [0, 0]
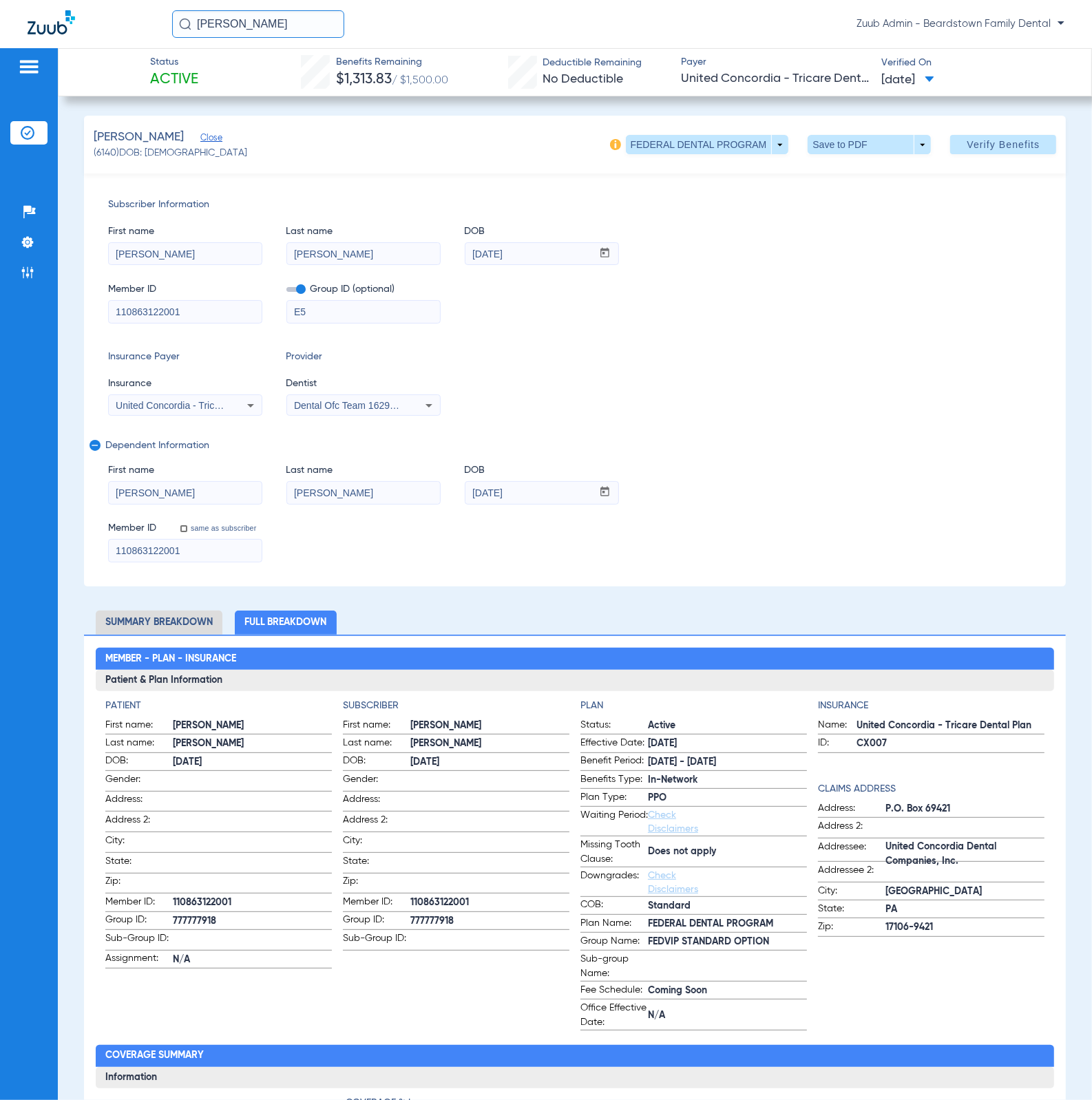
click at [107, 149] on span "(6140) DOB: [DEMOGRAPHIC_DATA]" at bounding box center [170, 153] width 154 height 14
copy span "6140"
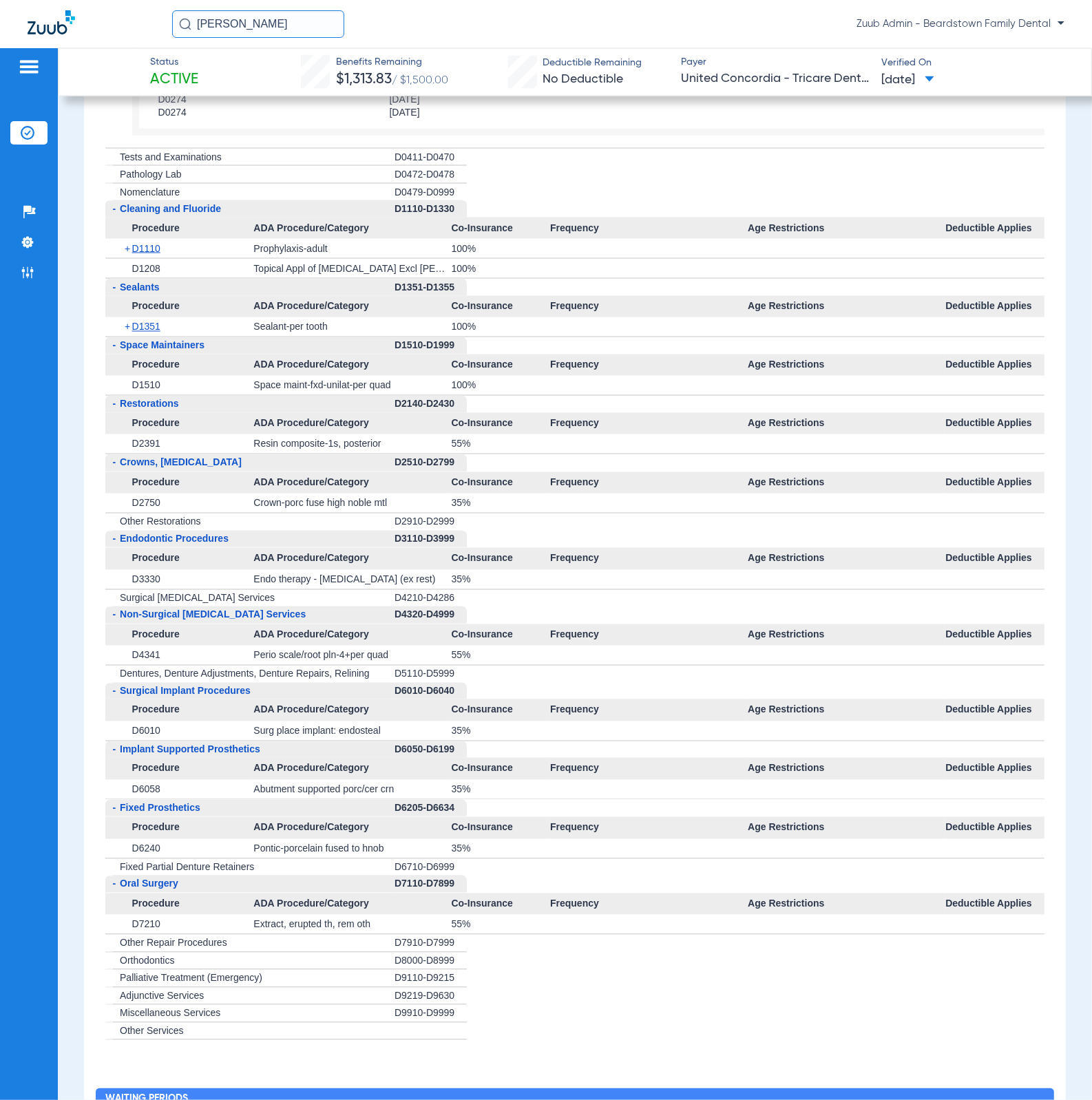
scroll to position [1922, 0]
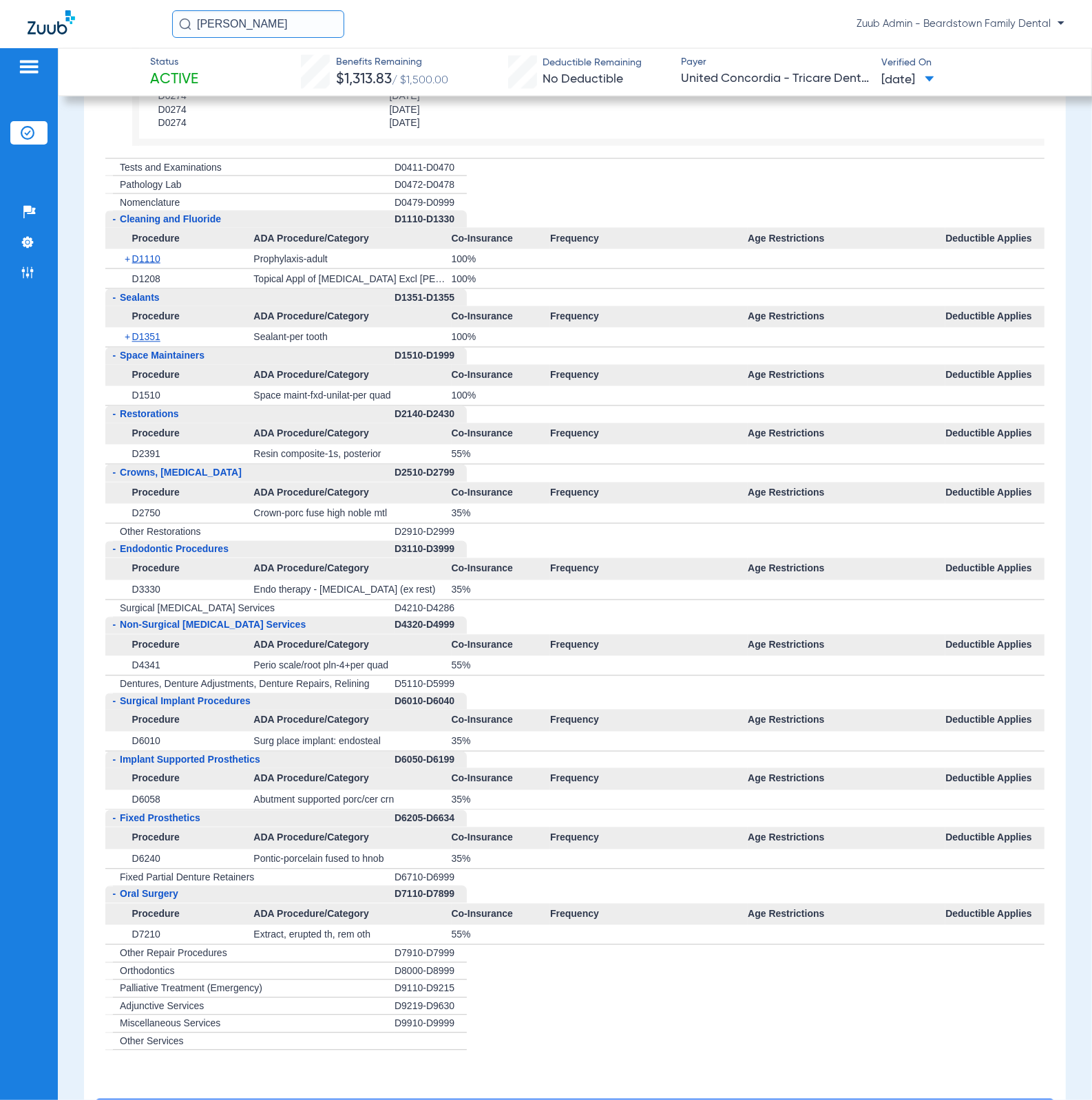
click at [128, 268] on span "+" at bounding box center [128, 259] width 7 height 20
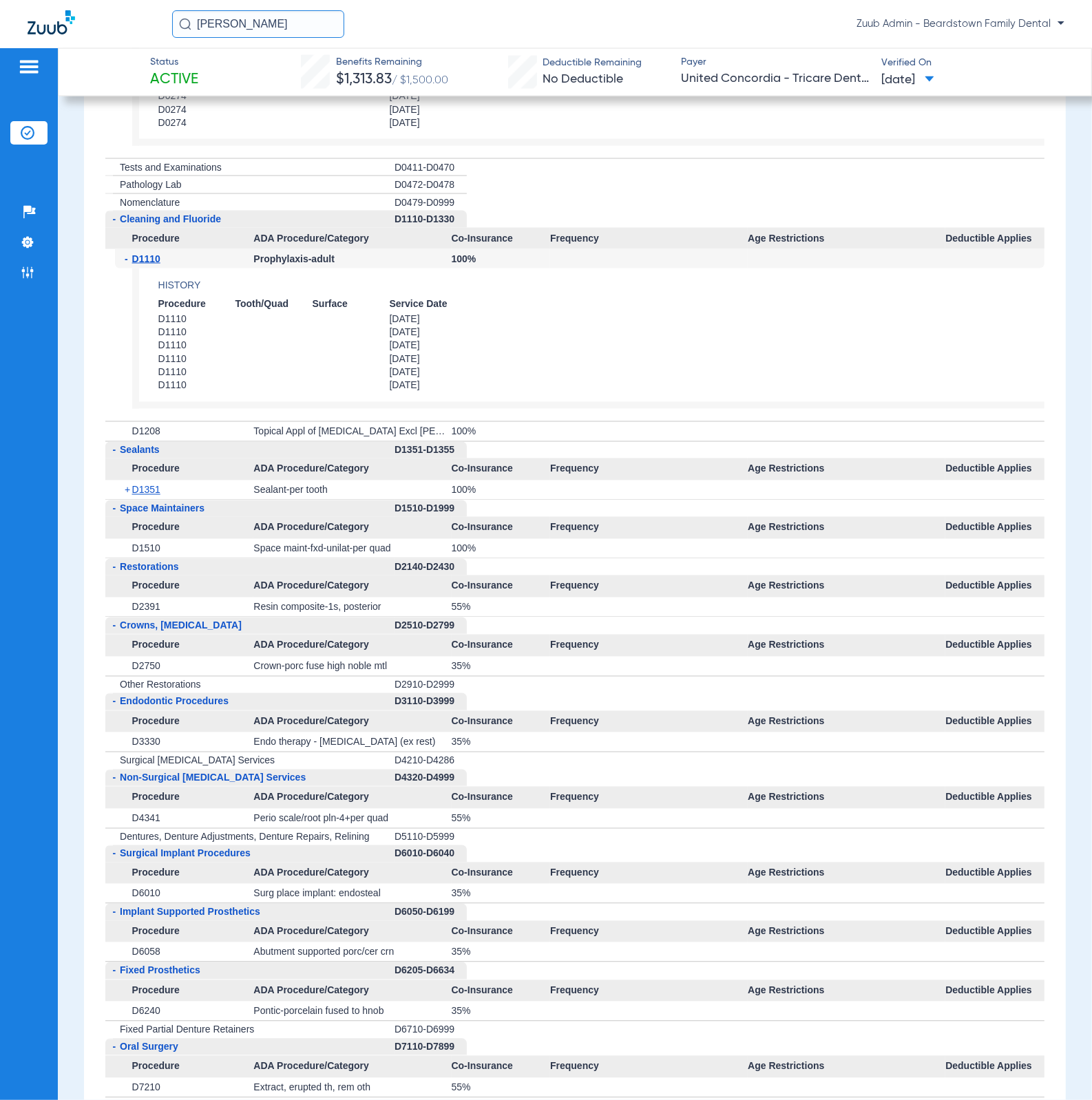
click at [125, 490] on span "+" at bounding box center [128, 490] width 7 height 20
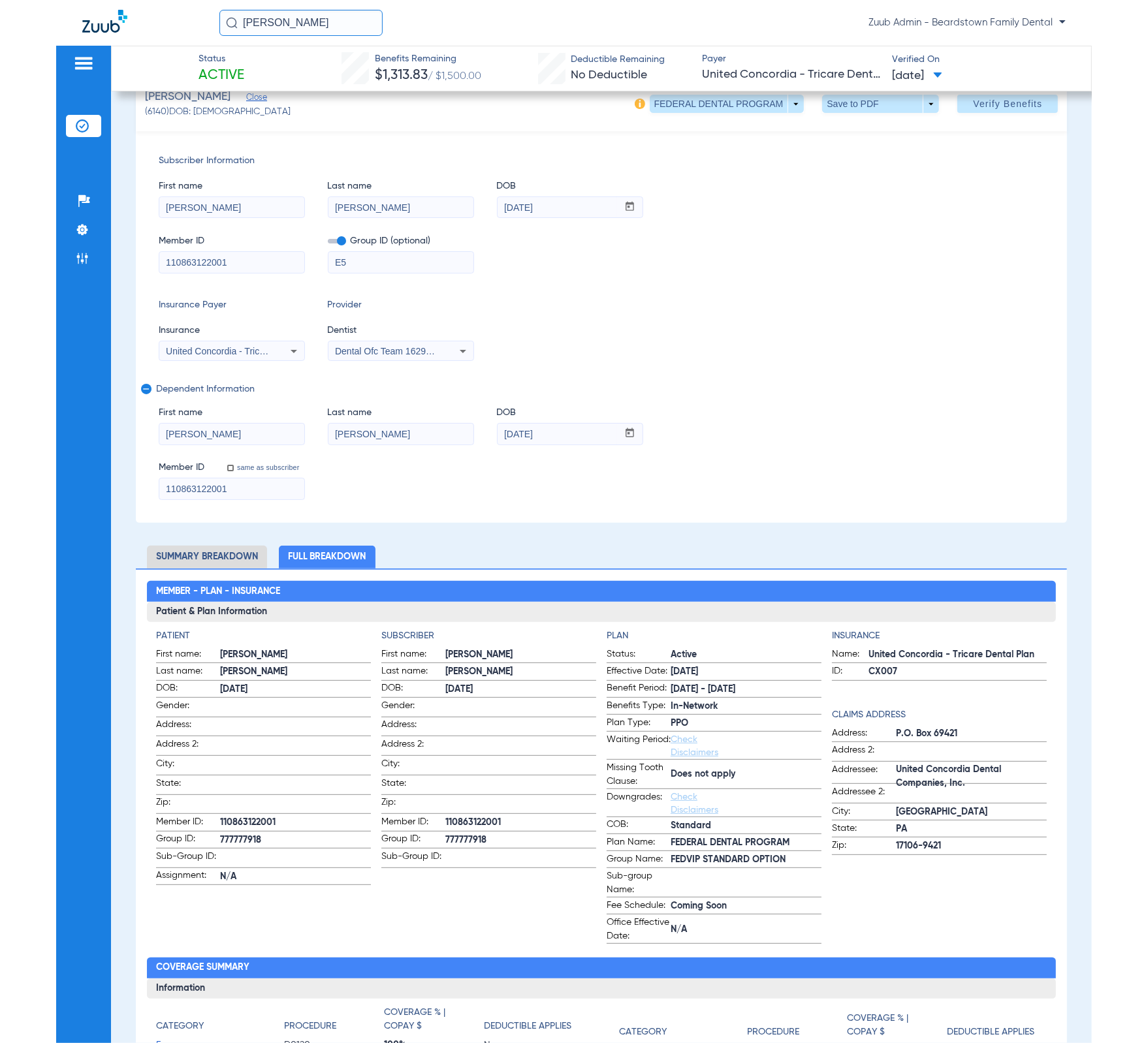
scroll to position [0, 0]
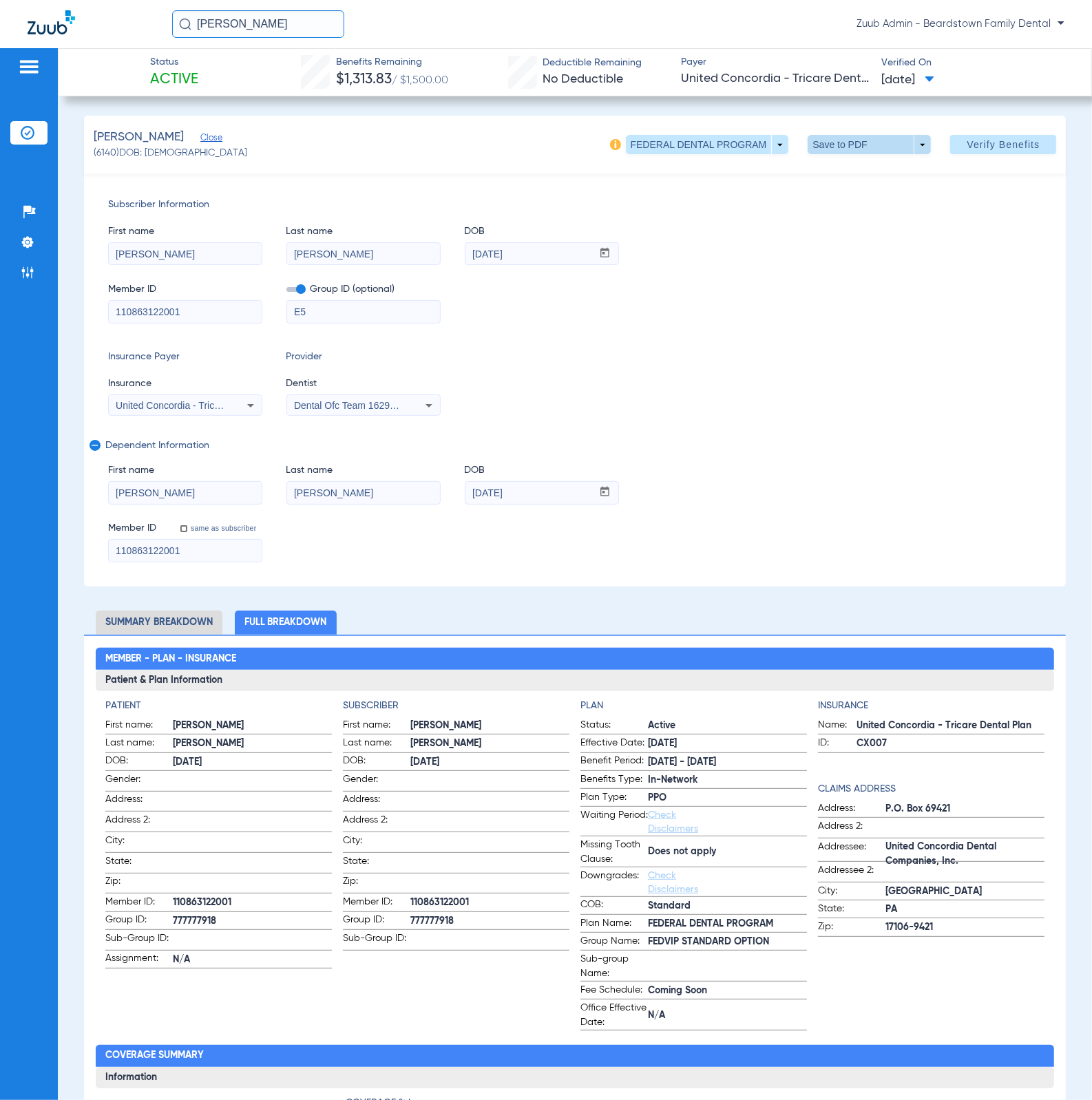
click at [853, 138] on span at bounding box center [869, 144] width 33 height 33
click at [848, 169] on span "Save to PDF" at bounding box center [861, 172] width 55 height 10
click at [99, 153] on span "(6140) DOB: [DEMOGRAPHIC_DATA]" at bounding box center [170, 153] width 154 height 14
copy span "6140"
